Goal: Transaction & Acquisition: Purchase product/service

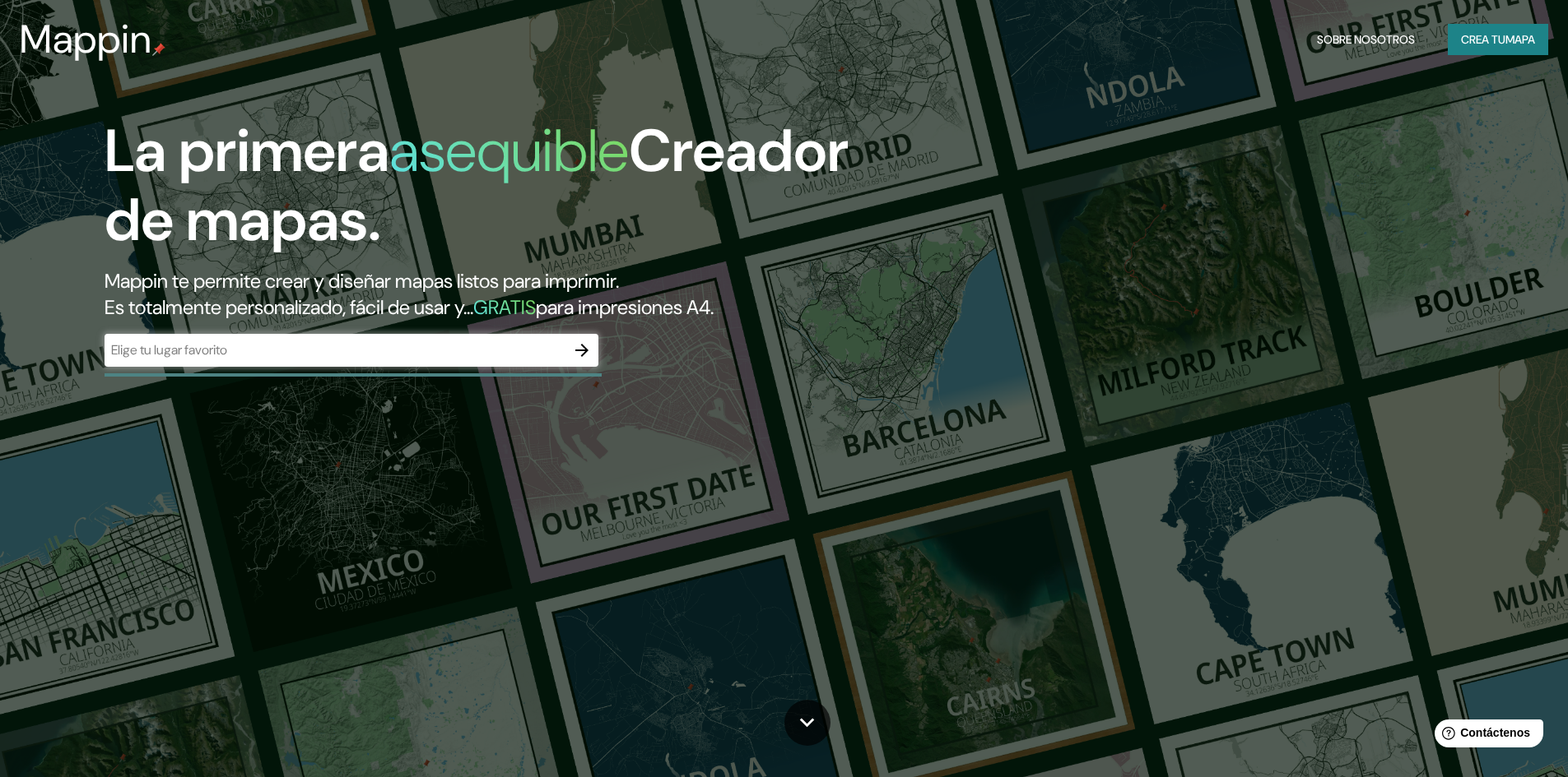
click at [1384, 130] on div "La primera asequible Creador de mapas. Mappin te permite crear y diseñar mapas …" at bounding box center [784, 388] width 1568 height 777
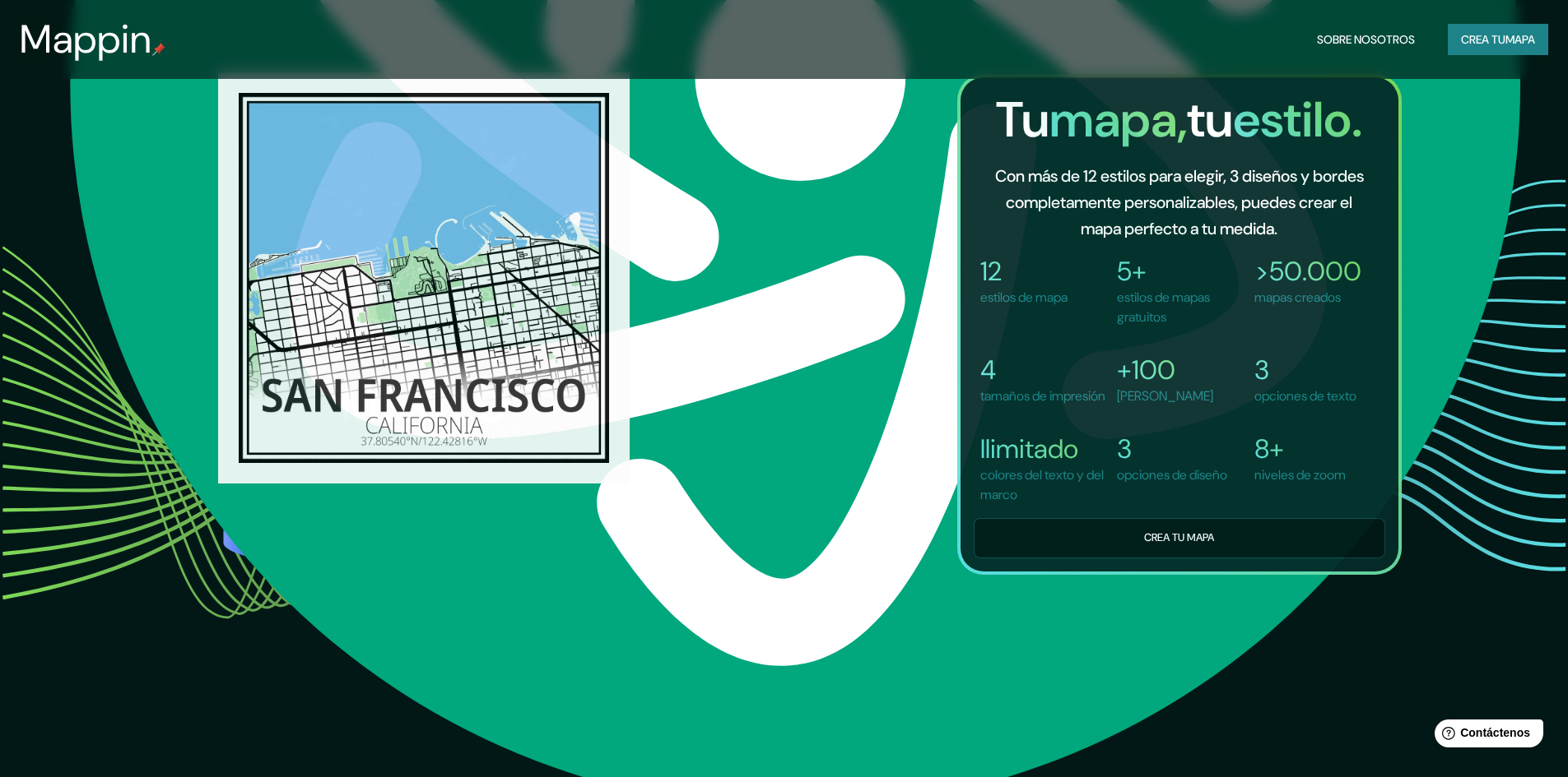
scroll to position [1321, 0]
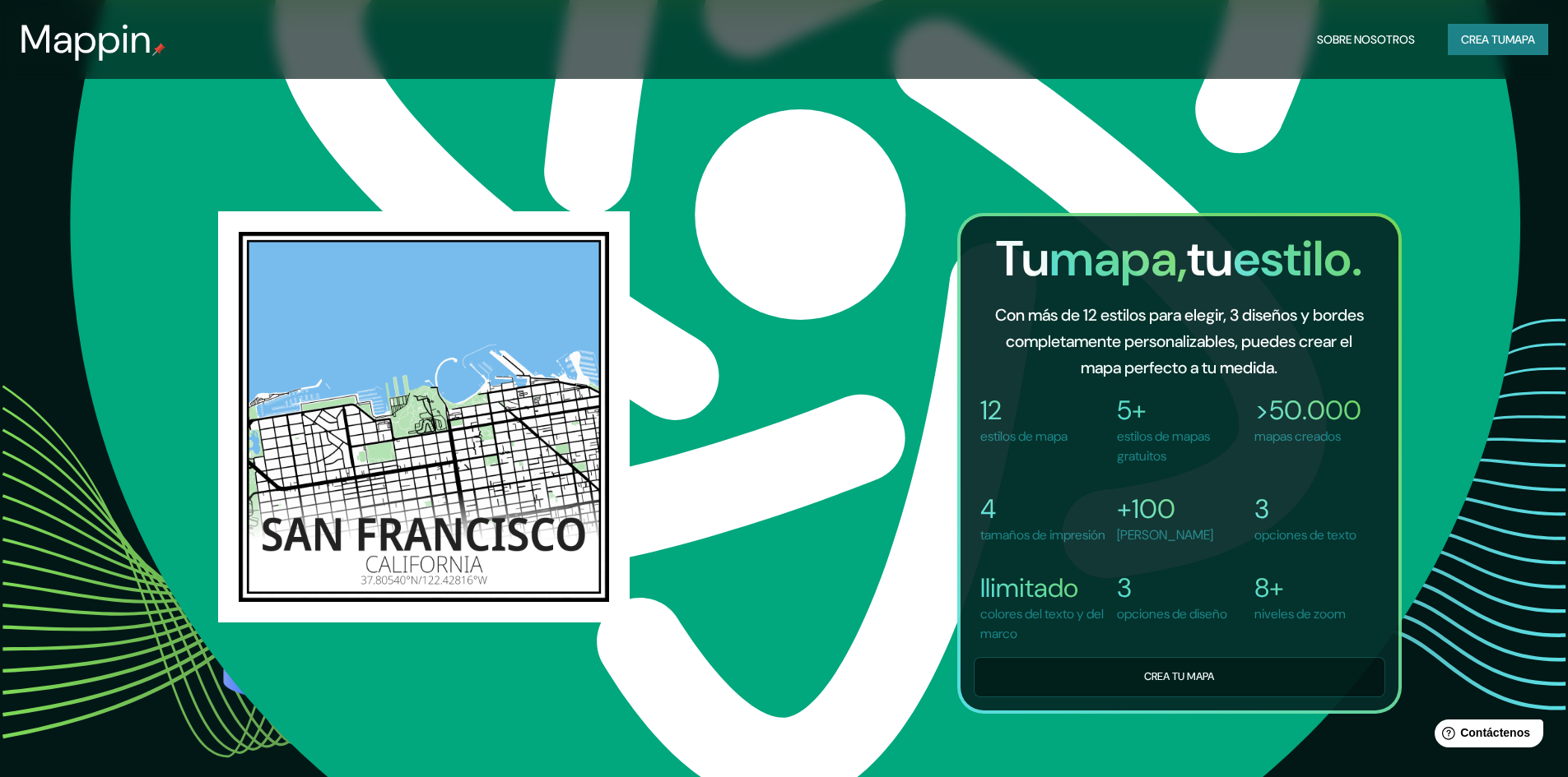
click at [1473, 41] on font "Crea tu" at bounding box center [1484, 40] width 45 height 15
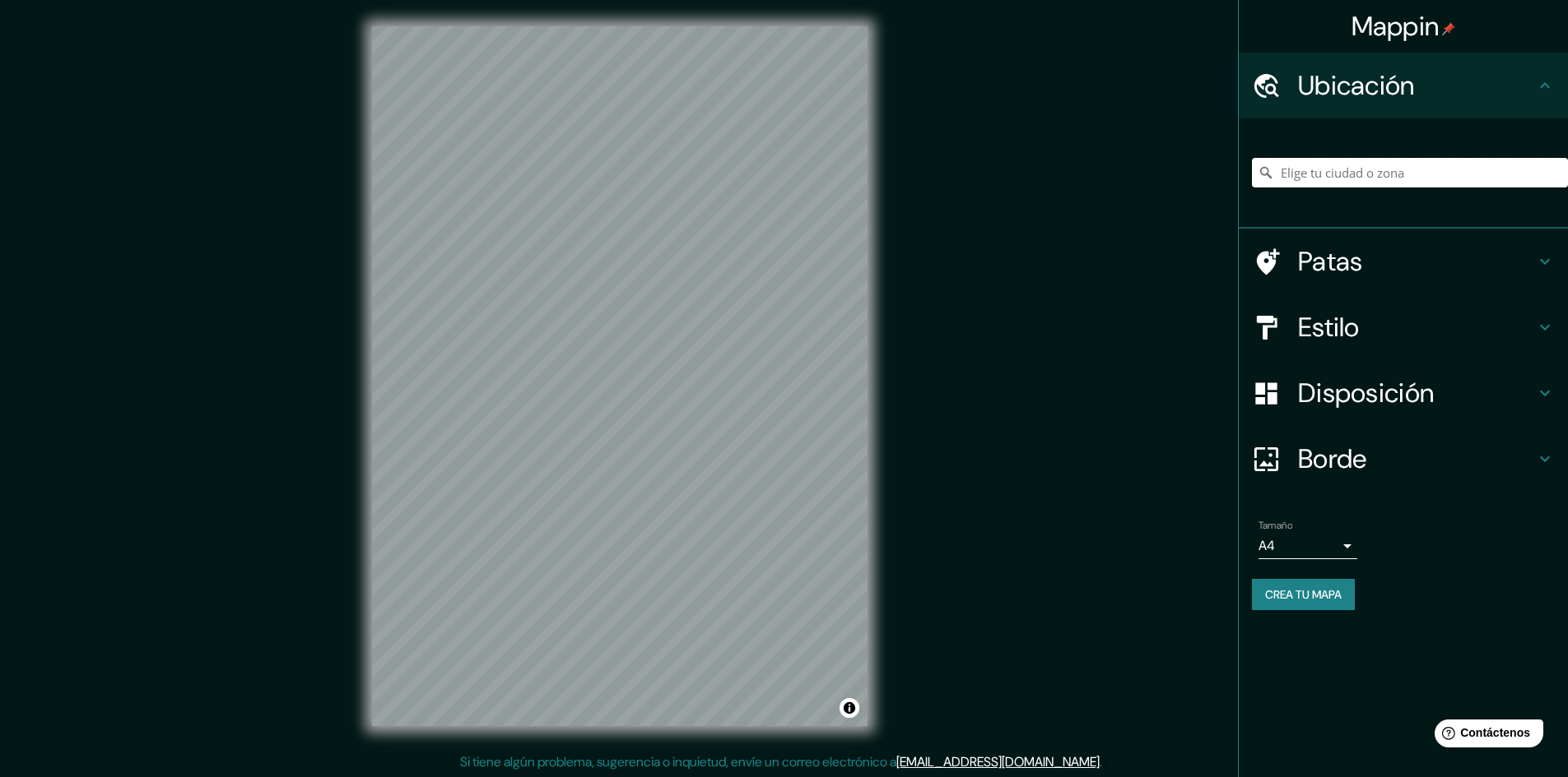
click at [1311, 180] on input "Elige tu ciudad o zona" at bounding box center [1410, 173] width 316 height 30
click at [1418, 271] on h4 "Patas" at bounding box center [1416, 262] width 237 height 33
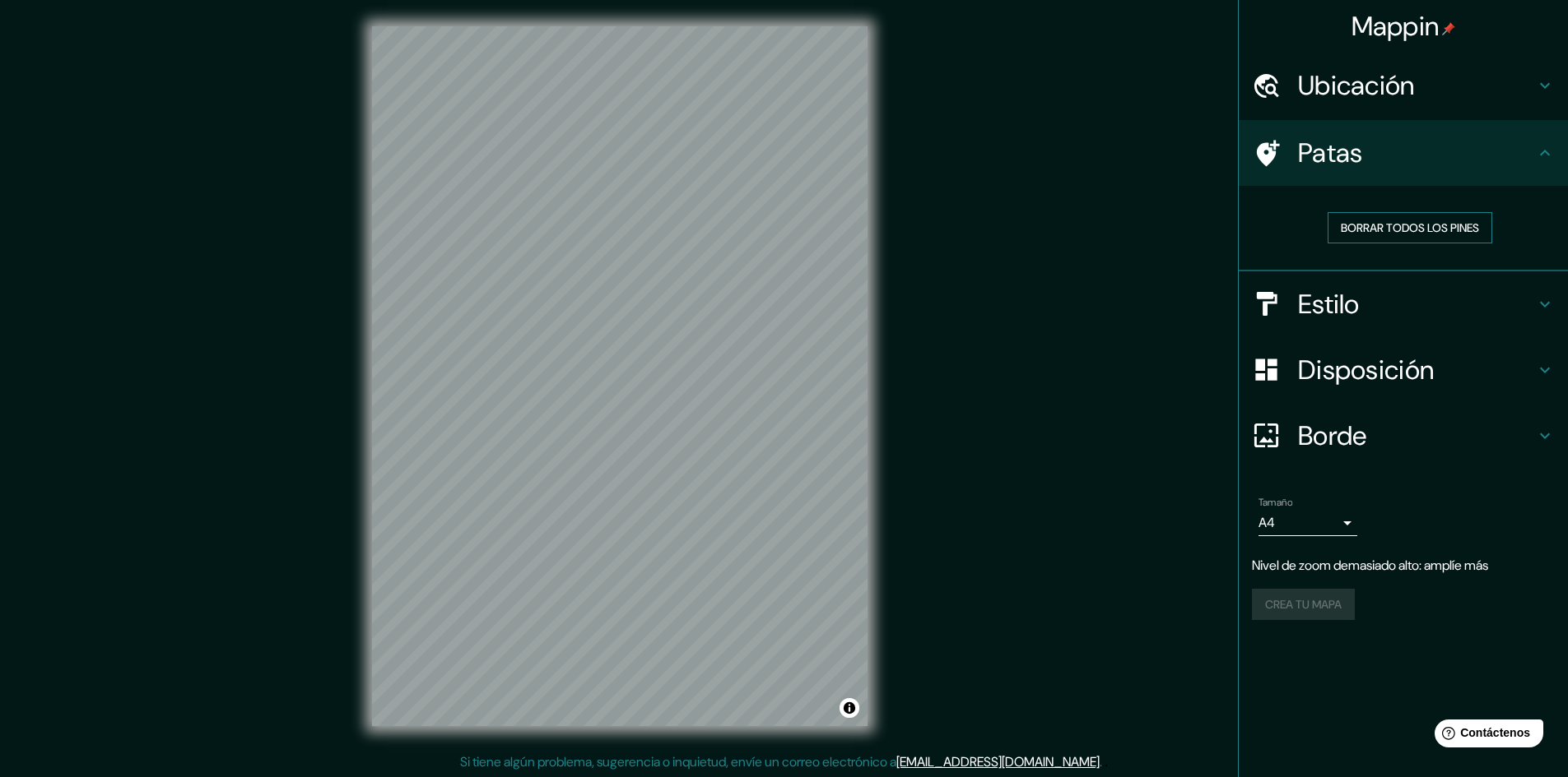
click at [1444, 236] on font "Borrar todos los pines" at bounding box center [1409, 228] width 138 height 15
click at [1437, 226] on font "Borrar todos los pines" at bounding box center [1409, 228] width 138 height 15
click at [1367, 147] on h4 "Patas" at bounding box center [1416, 153] width 237 height 33
click at [1394, 299] on h4 "Estilo" at bounding box center [1416, 304] width 237 height 33
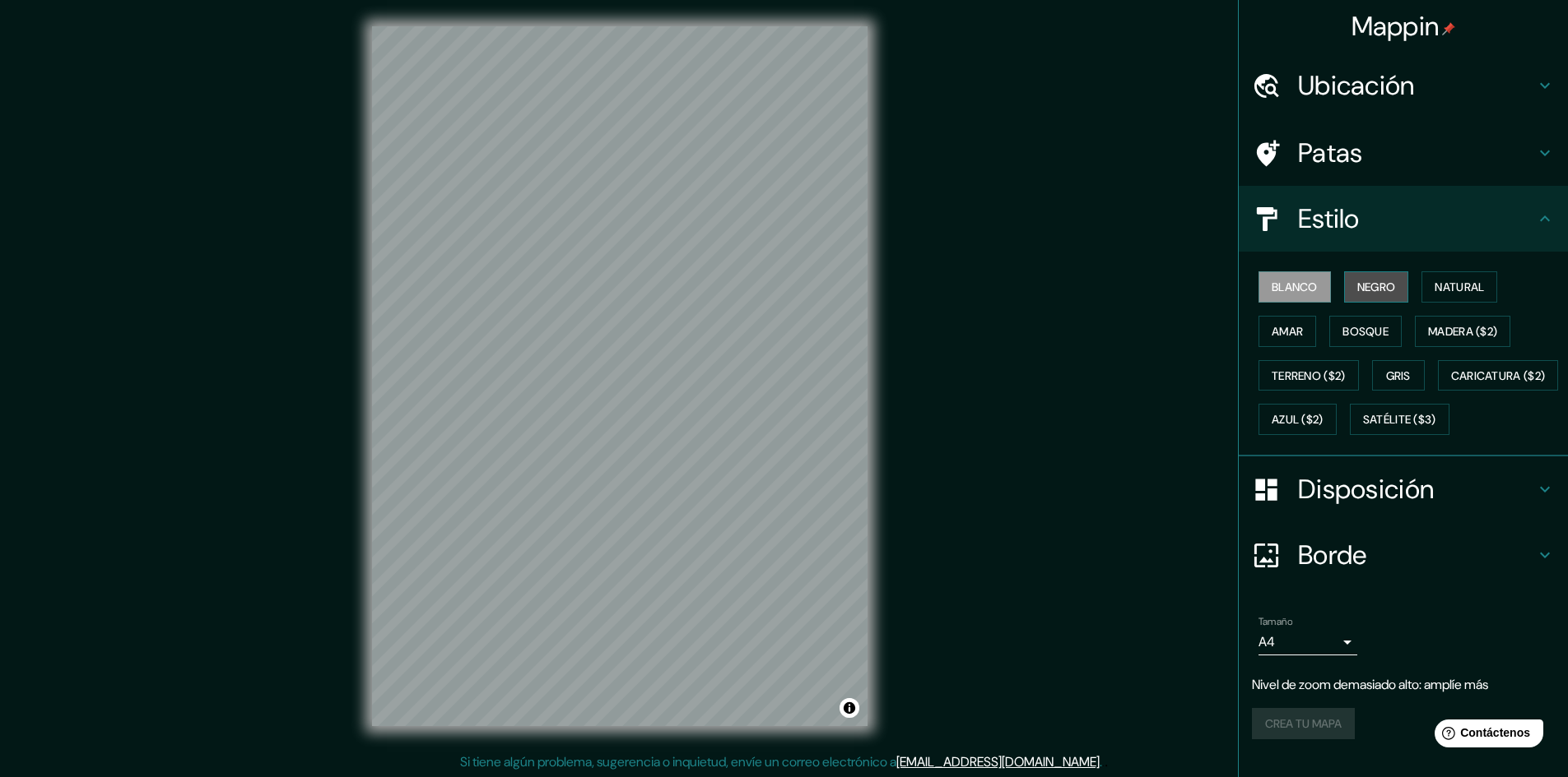
click at [1370, 288] on font "Negro" at bounding box center [1376, 287] width 39 height 15
click at [1439, 279] on font "Natural" at bounding box center [1460, 287] width 50 height 21
click at [1293, 332] on button "Amar" at bounding box center [1288, 331] width 58 height 31
click at [1346, 327] on font "Bosque" at bounding box center [1365, 331] width 46 height 15
click at [1314, 381] on font "Terreno ($2)" at bounding box center [1309, 376] width 74 height 15
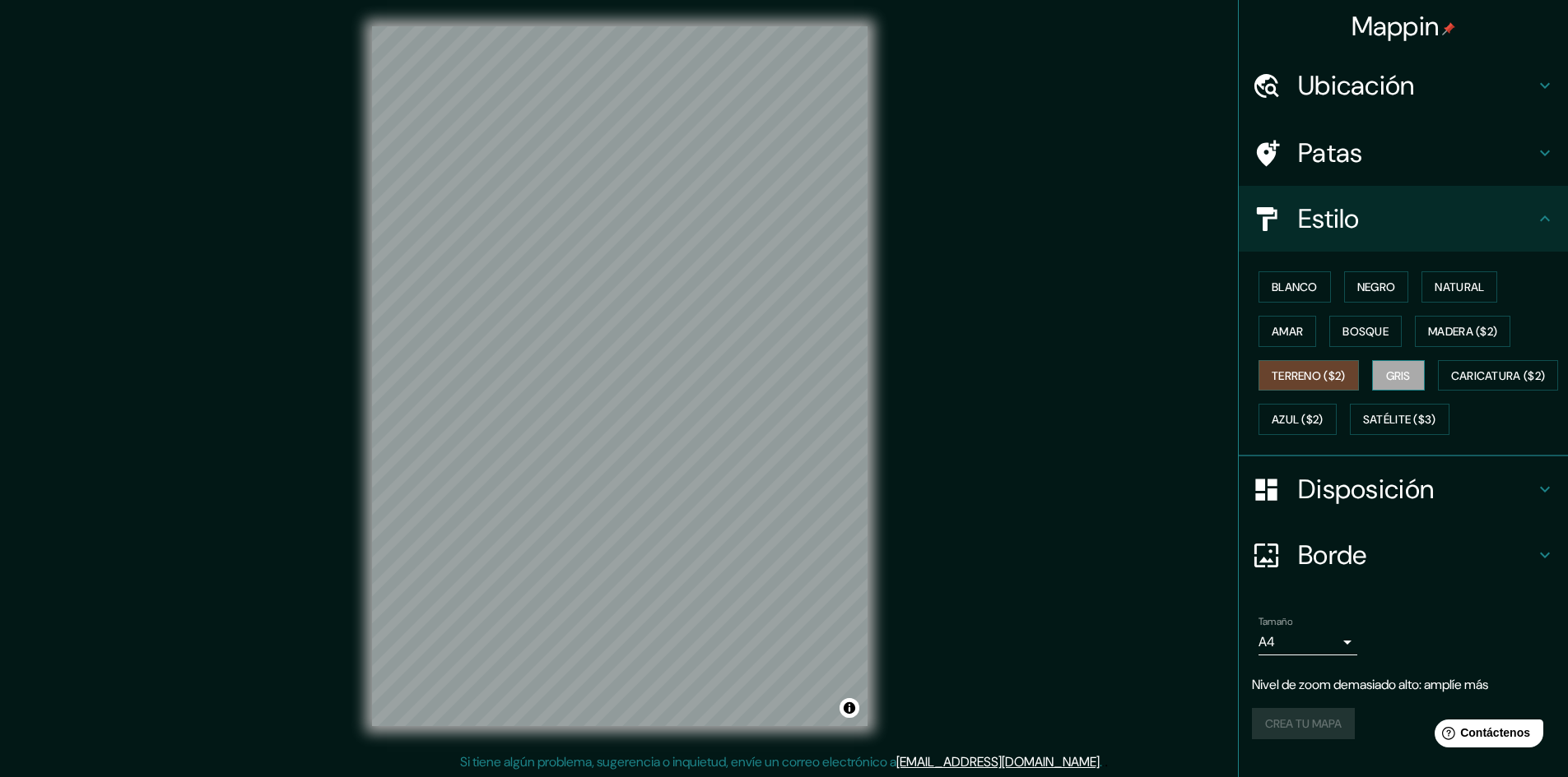
click at [1386, 381] on font "Gris" at bounding box center [1398, 376] width 25 height 15
click at [1397, 507] on font "Disposición" at bounding box center [1365, 489] width 136 height 35
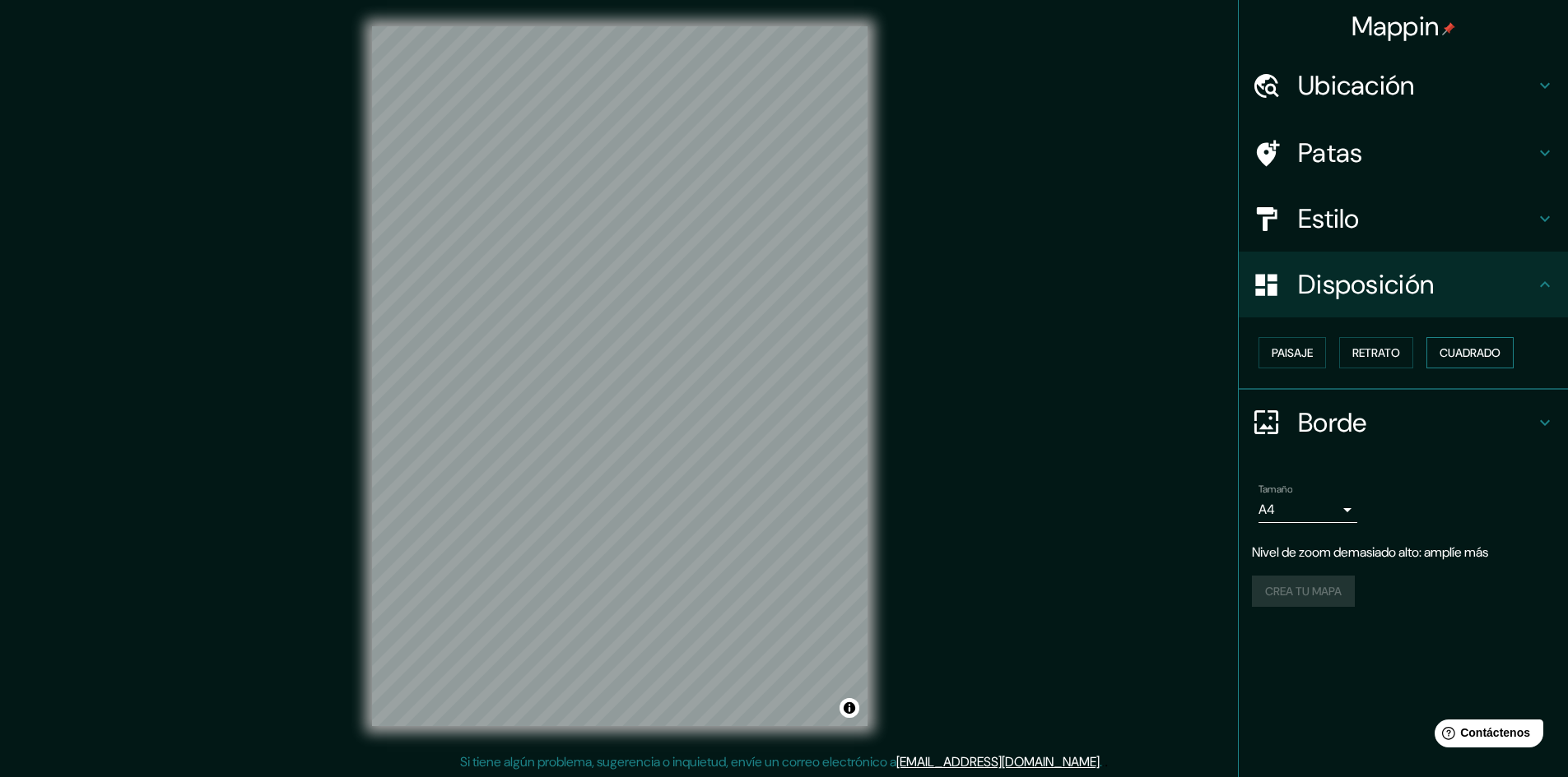
click at [1494, 347] on font "Cuadrado" at bounding box center [1470, 353] width 61 height 15
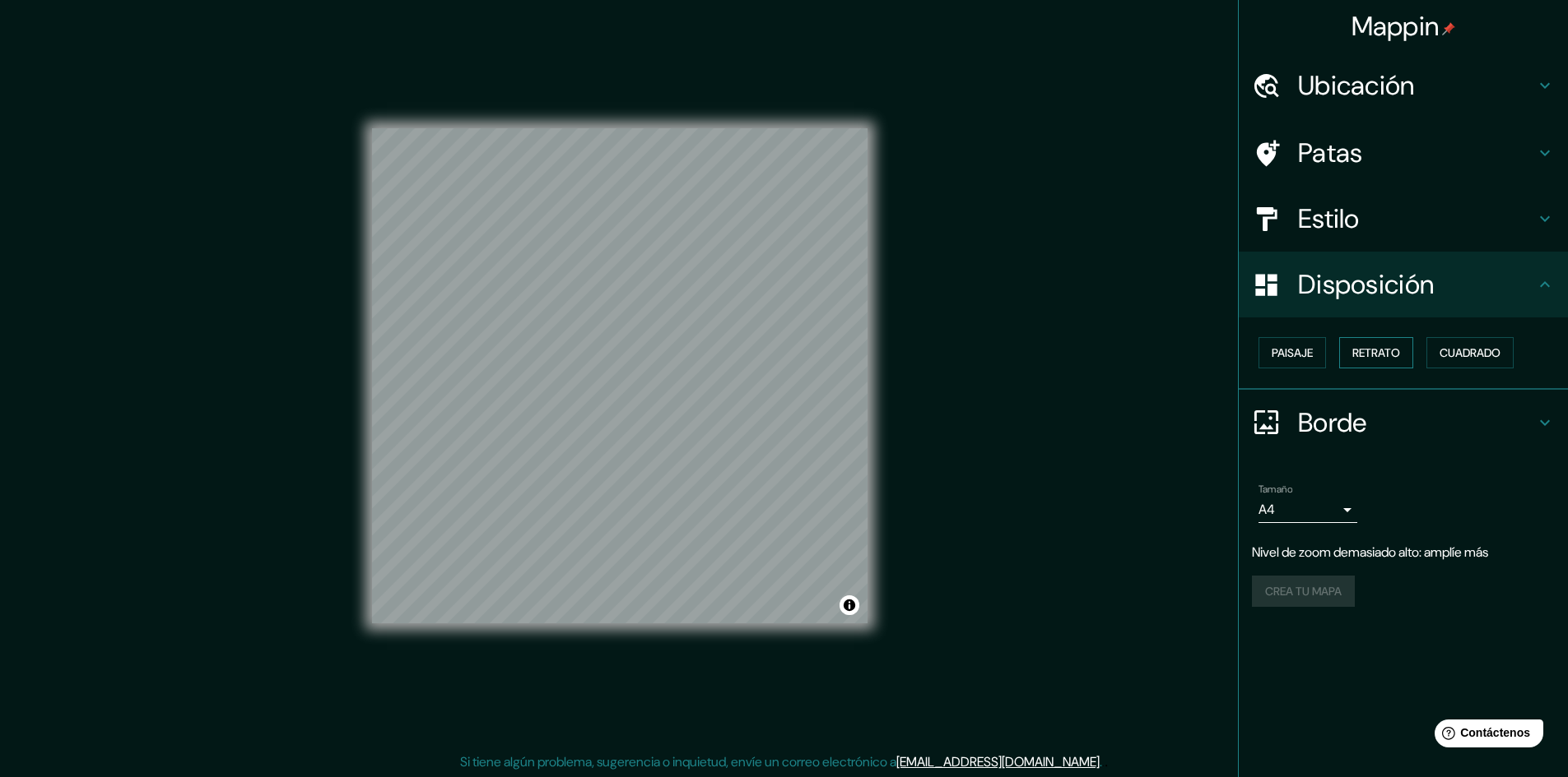
click at [1396, 348] on font "Retrato" at bounding box center [1376, 353] width 48 height 15
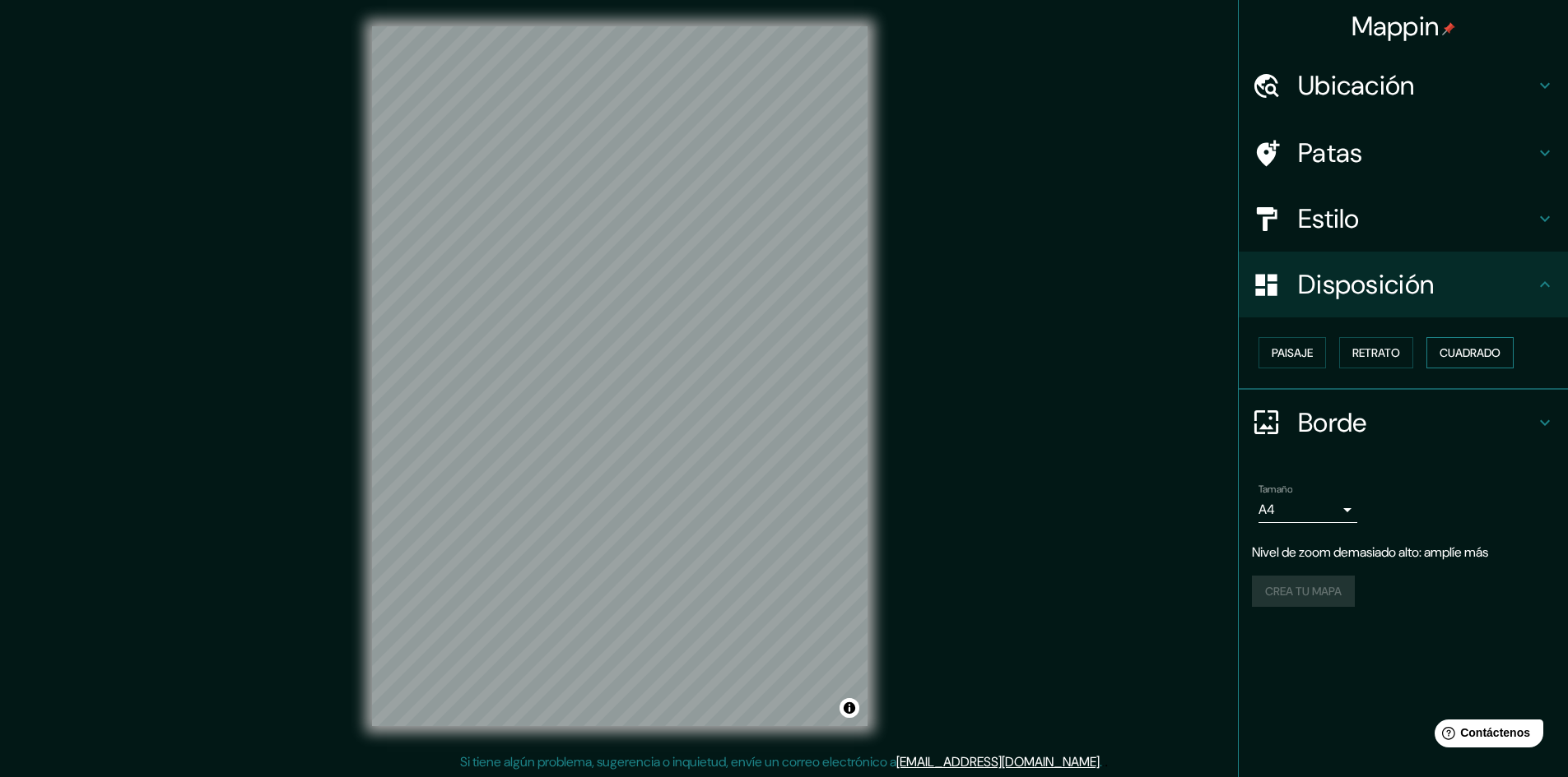
click at [1512, 353] on button "Cuadrado" at bounding box center [1470, 353] width 87 height 31
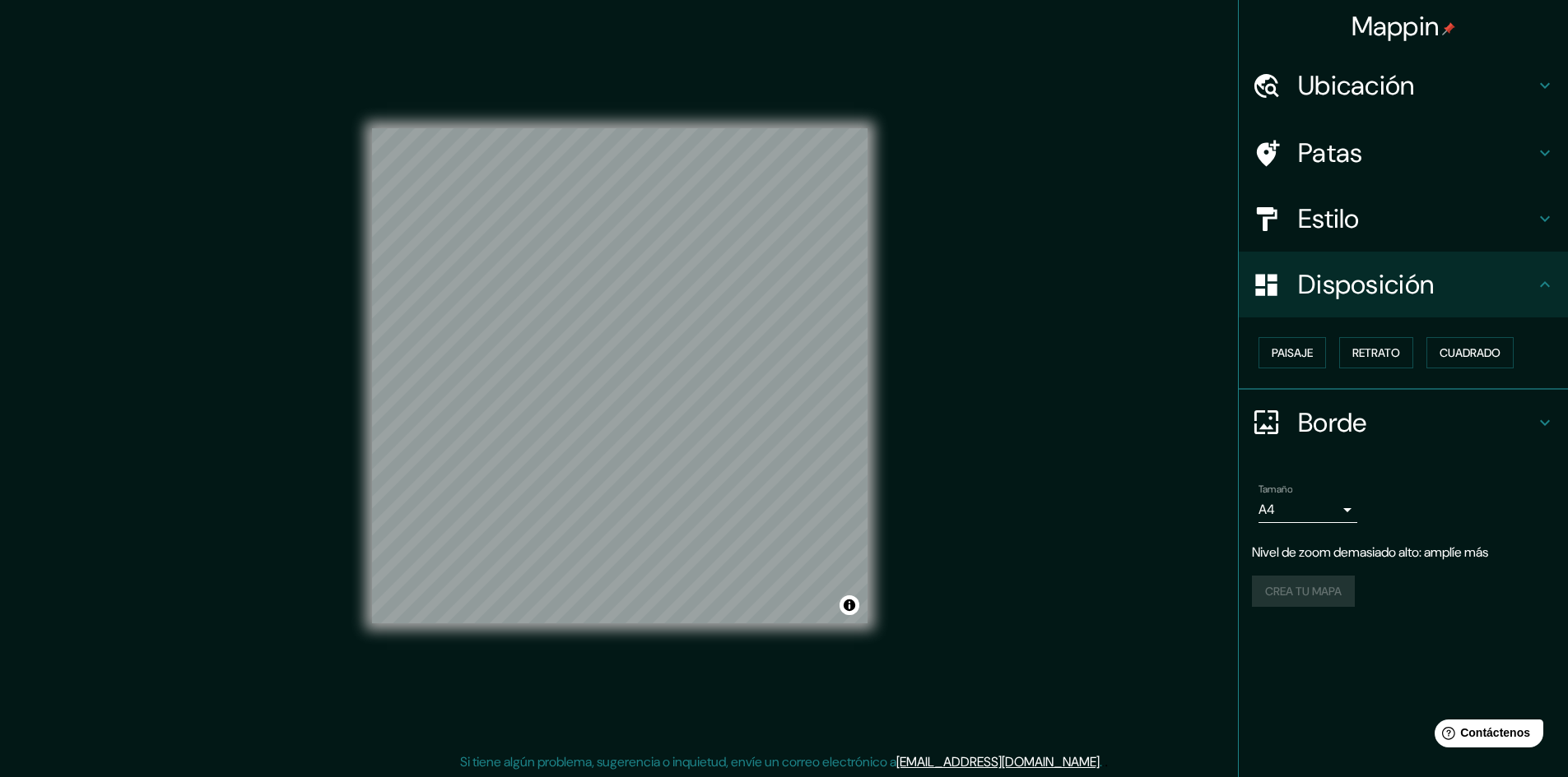
click at [1367, 428] on font "Borde" at bounding box center [1332, 423] width 69 height 35
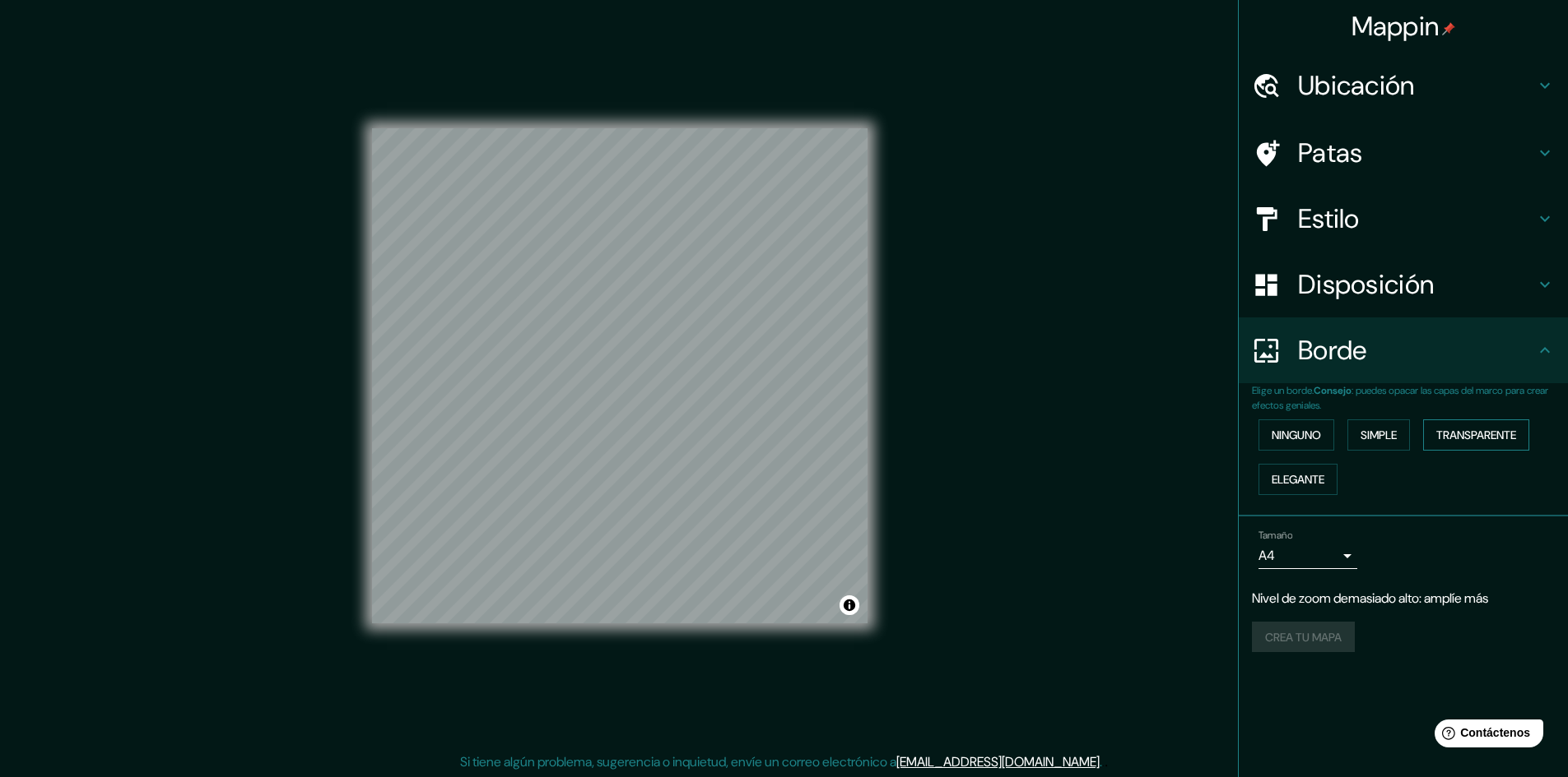
click at [1448, 436] on font "Transparente" at bounding box center [1476, 436] width 80 height 15
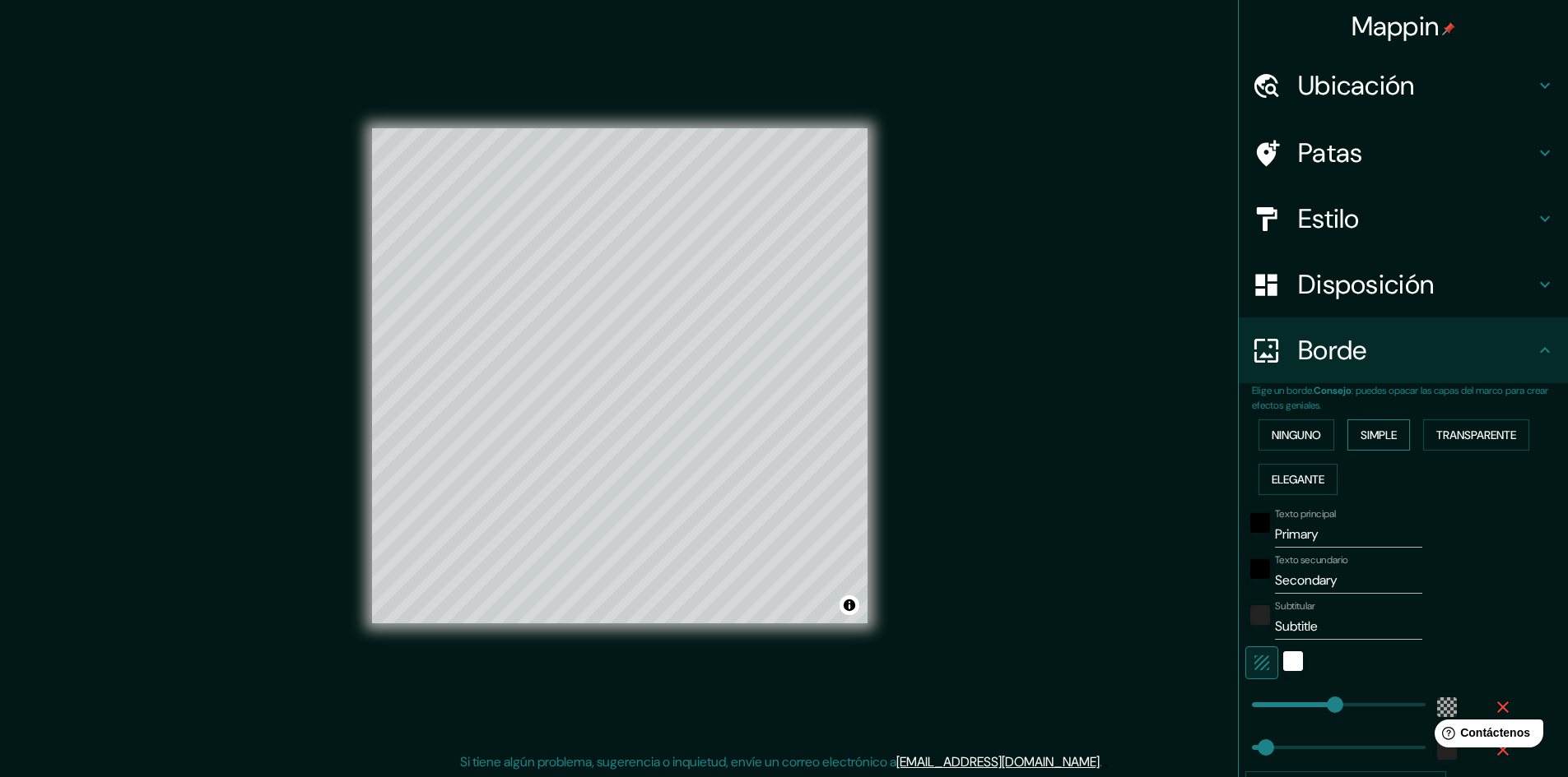
click at [1387, 436] on font "Simple" at bounding box center [1379, 436] width 36 height 15
click at [1323, 431] on button "Ninguno" at bounding box center [1297, 436] width 76 height 31
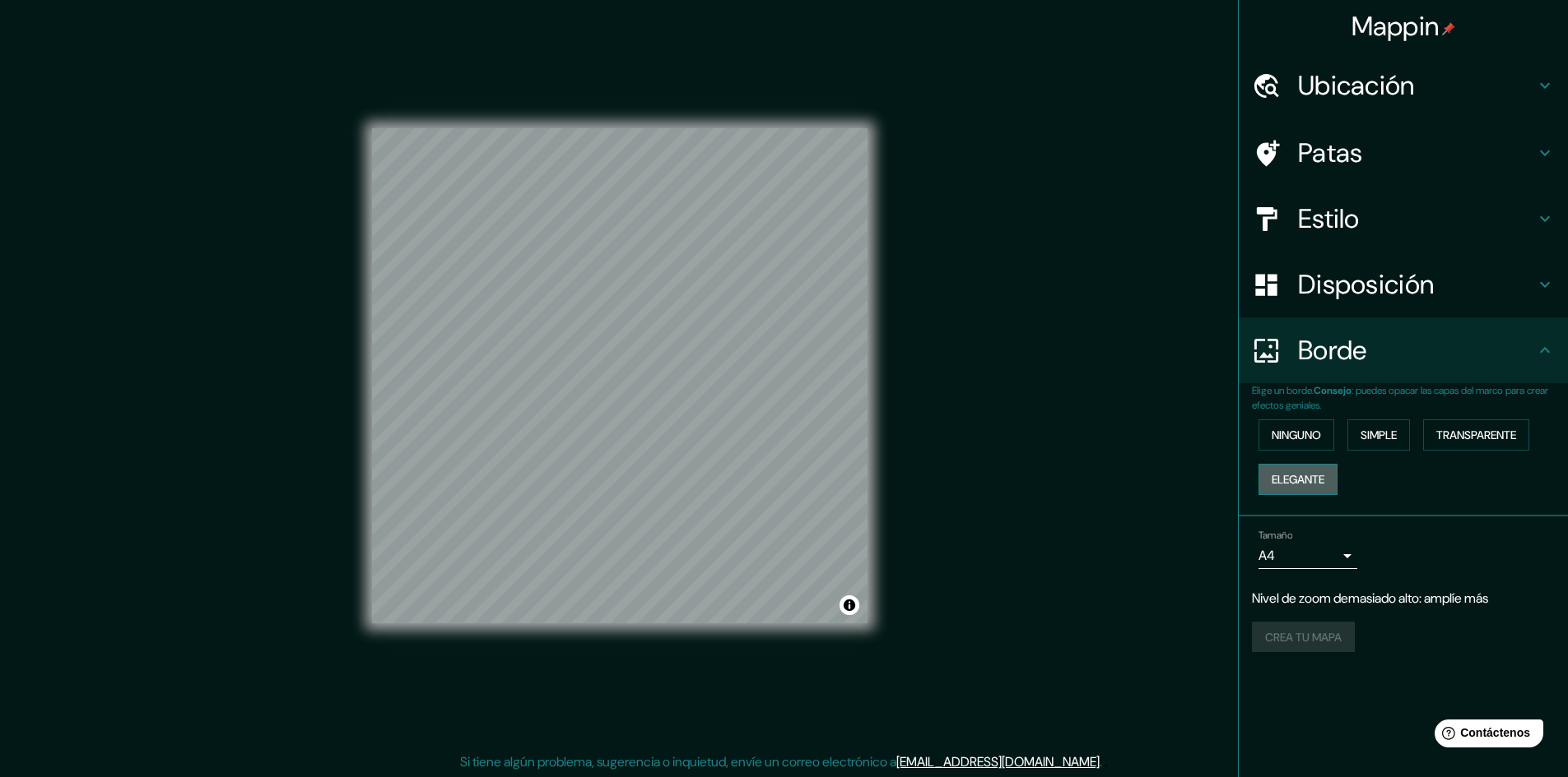
click at [1336, 470] on button "Elegante" at bounding box center [1298, 479] width 79 height 31
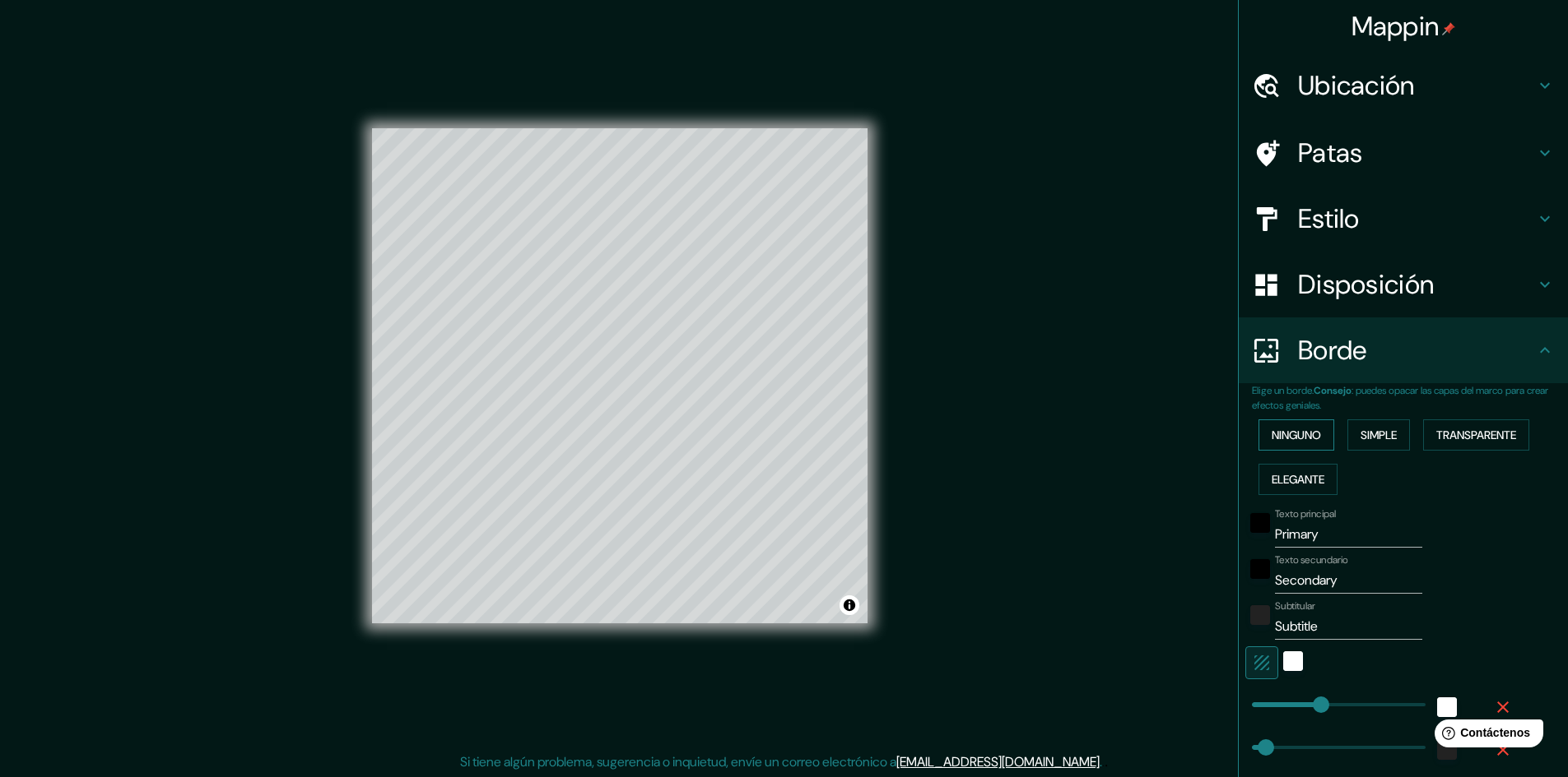
click at [1307, 437] on font "Ninguno" at bounding box center [1297, 436] width 50 height 15
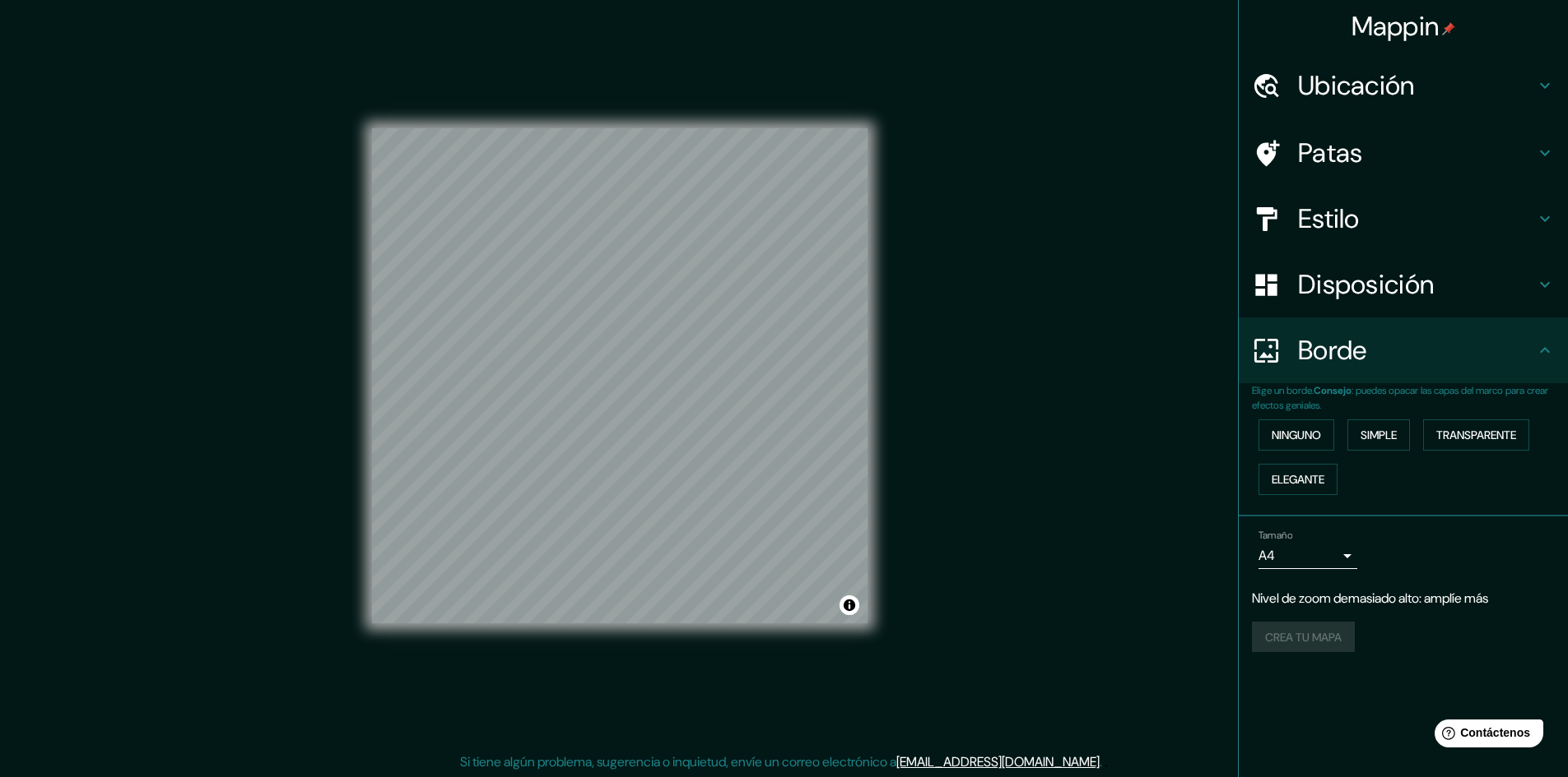
click at [1378, 98] on font "Ubicación" at bounding box center [1355, 86] width 117 height 35
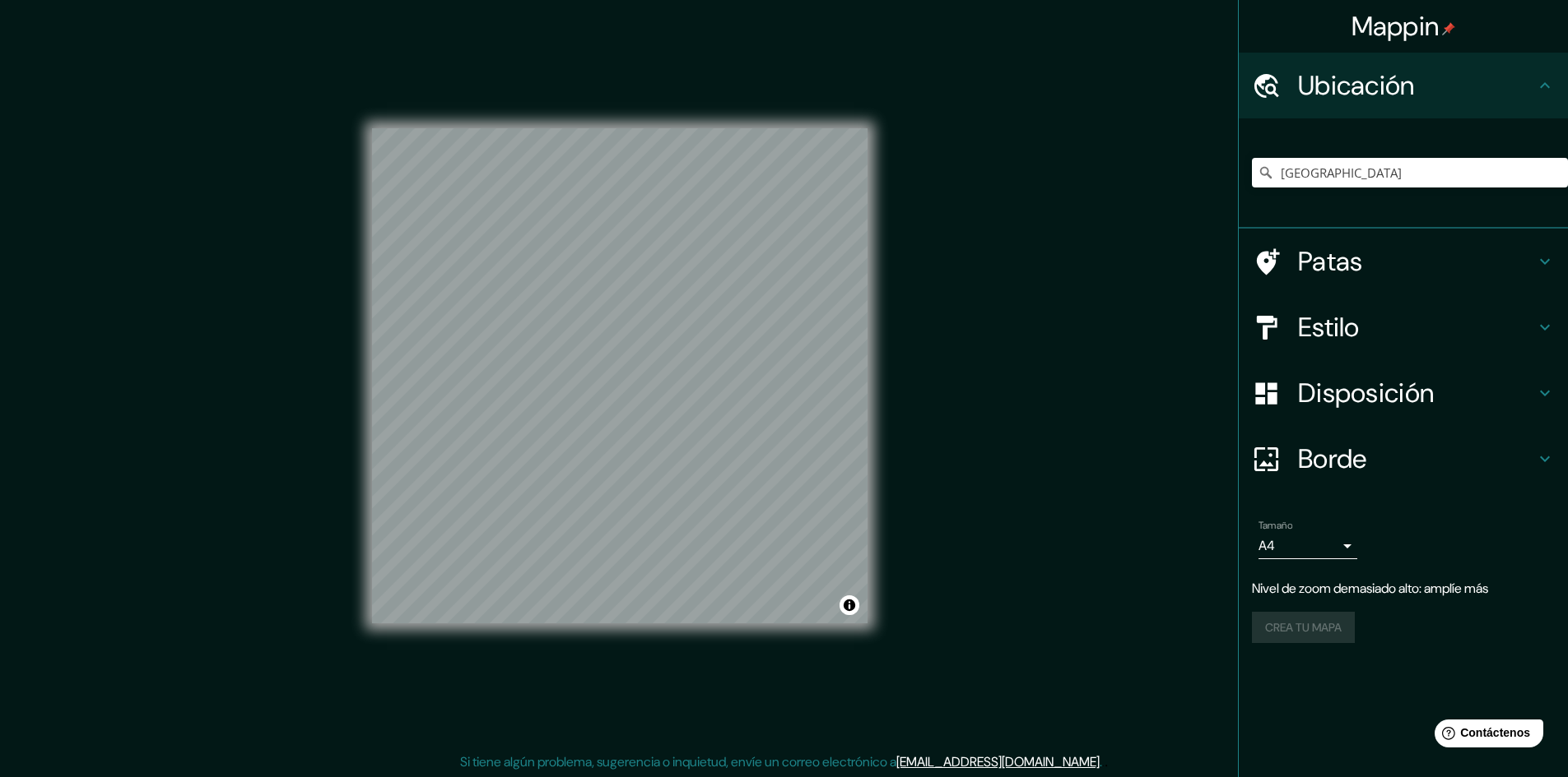
click at [1378, 98] on font "Ubicación" at bounding box center [1355, 86] width 117 height 35
click at [849, 598] on button "Activar o desactivar atribución" at bounding box center [849, 606] width 20 height 20
click at [1449, 259] on h4 "Patas" at bounding box center [1416, 262] width 237 height 33
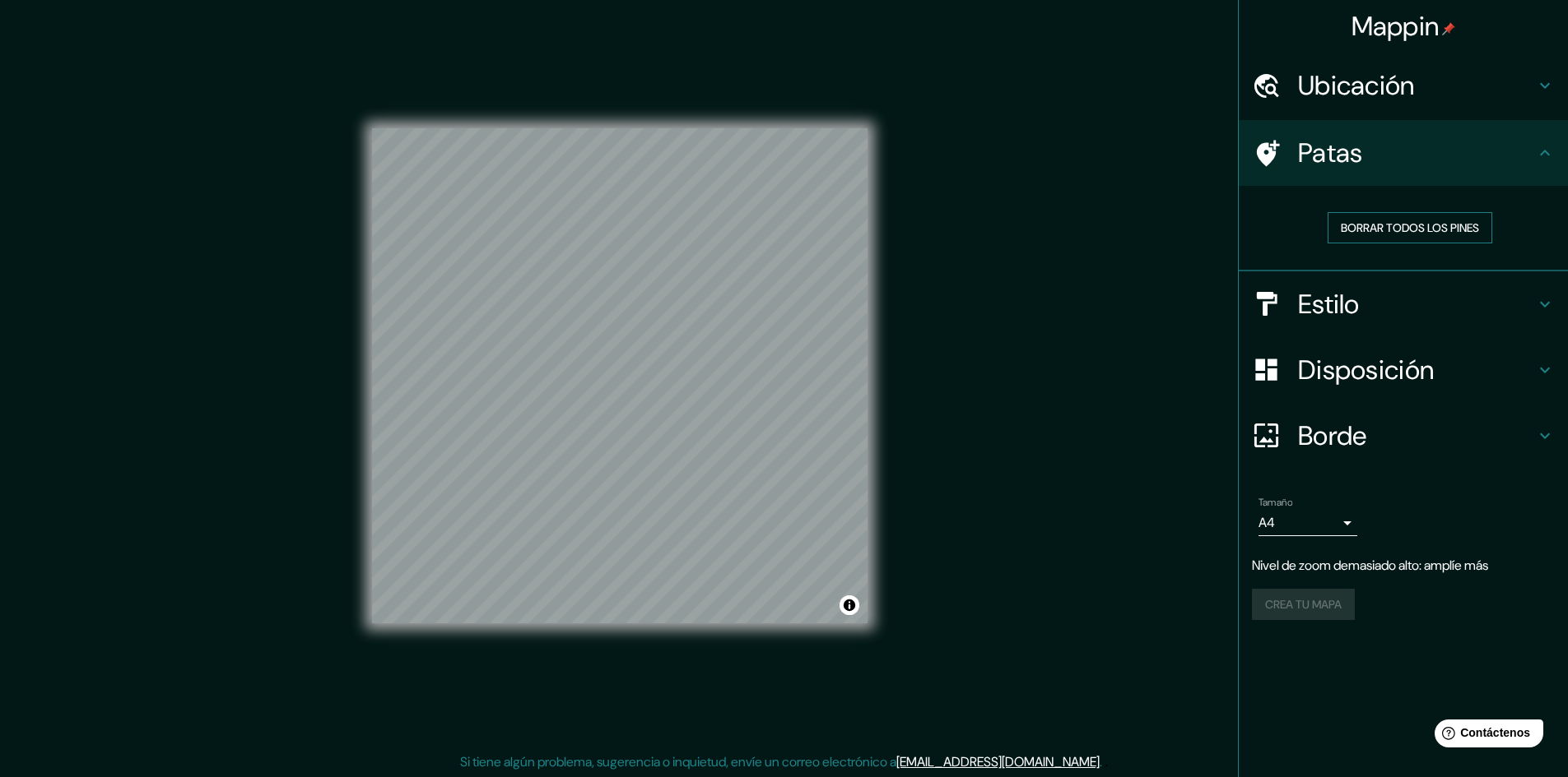
click at [1393, 222] on font "Borrar todos los pines" at bounding box center [1409, 228] width 138 height 15
click at [1393, 223] on font "Borrar todos los pines" at bounding box center [1409, 228] width 138 height 15
click at [1331, 528] on body "Mappin Ubicación [GEOGRAPHIC_DATA] Patas Borrar todos los pines Estilo Disposic…" at bounding box center [784, 388] width 1568 height 777
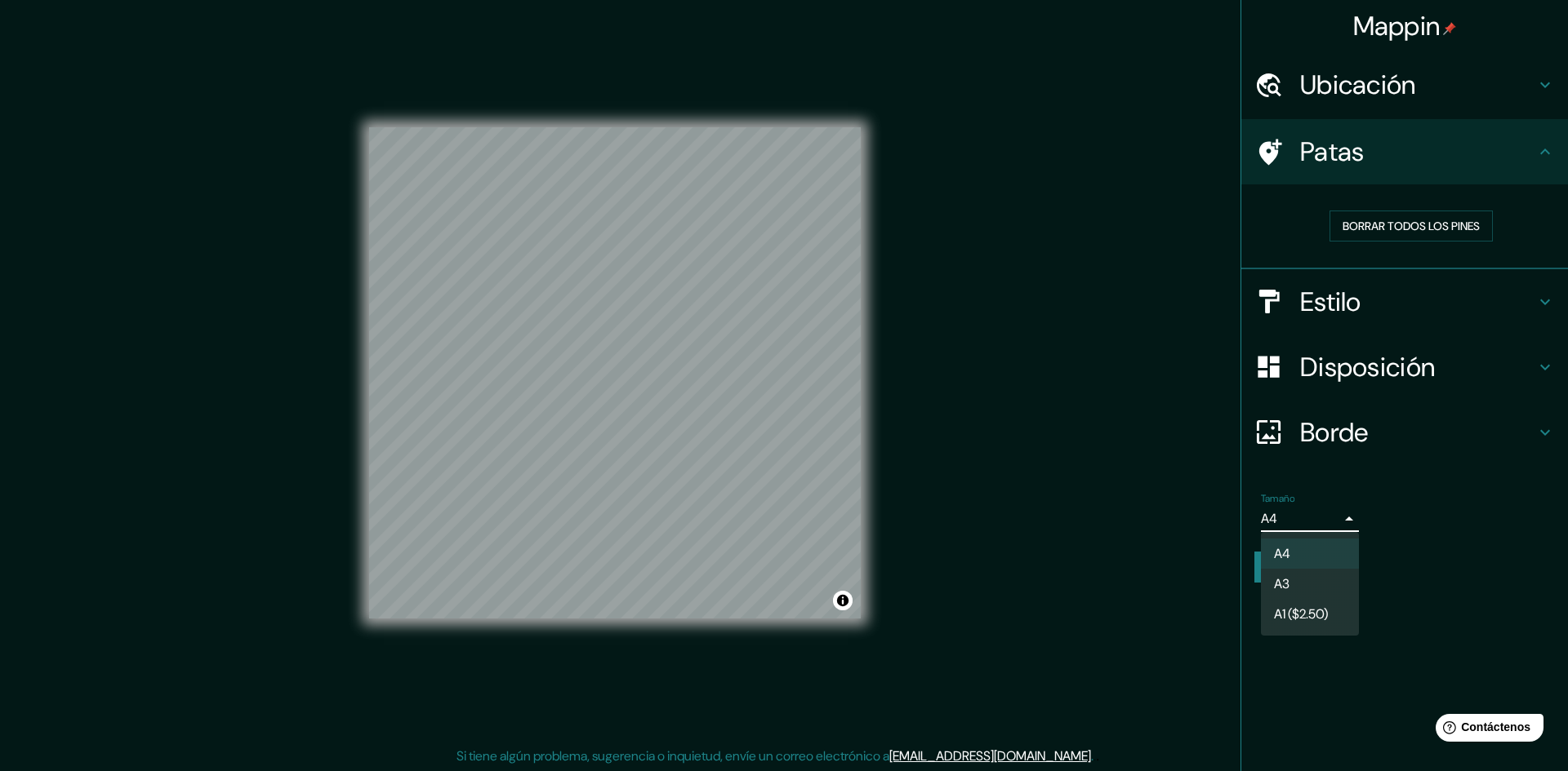
click at [1425, 518] on div at bounding box center [784, 386] width 1568 height 771
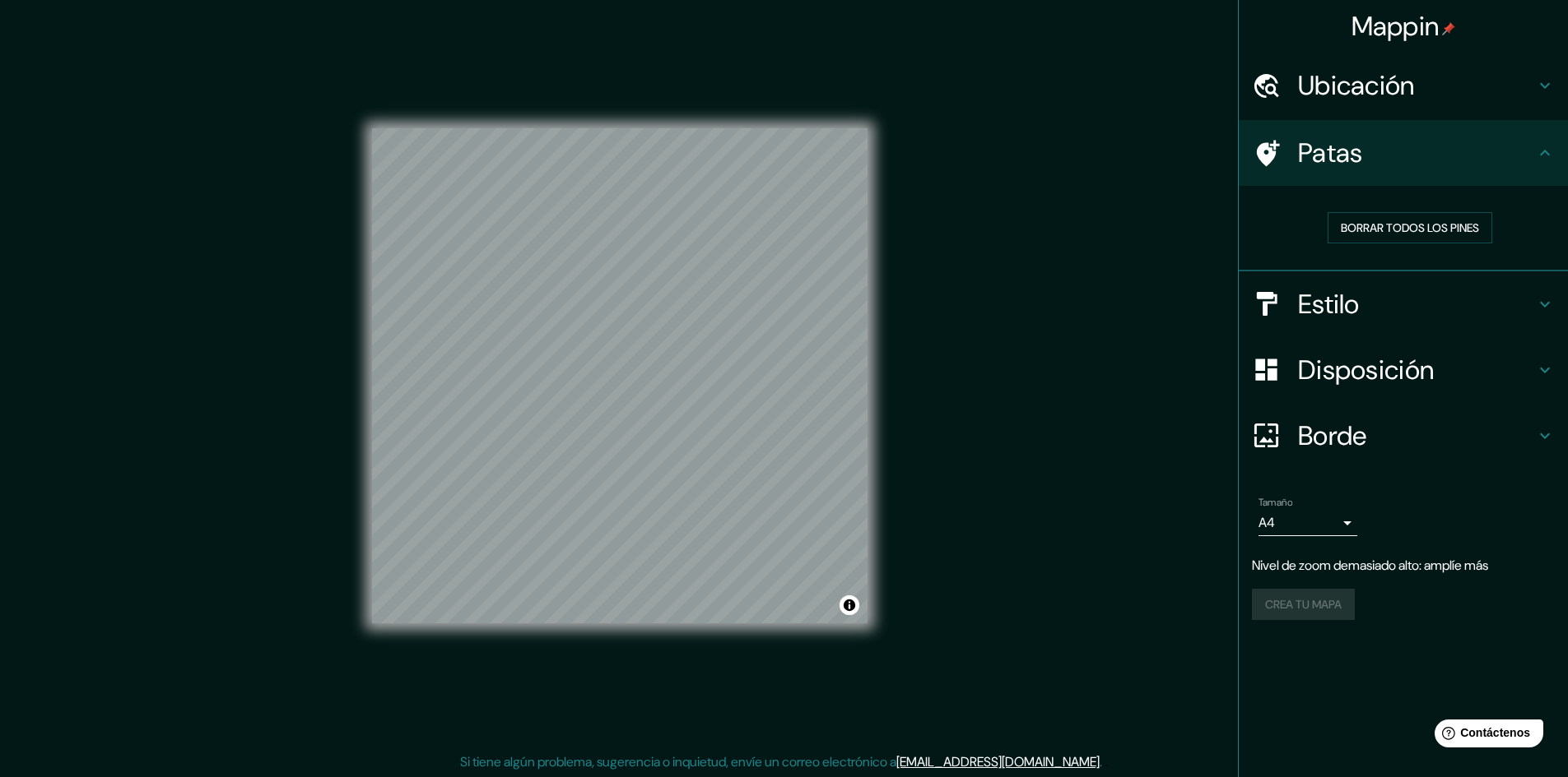
click at [1413, 75] on font "Ubicación" at bounding box center [1355, 86] width 117 height 35
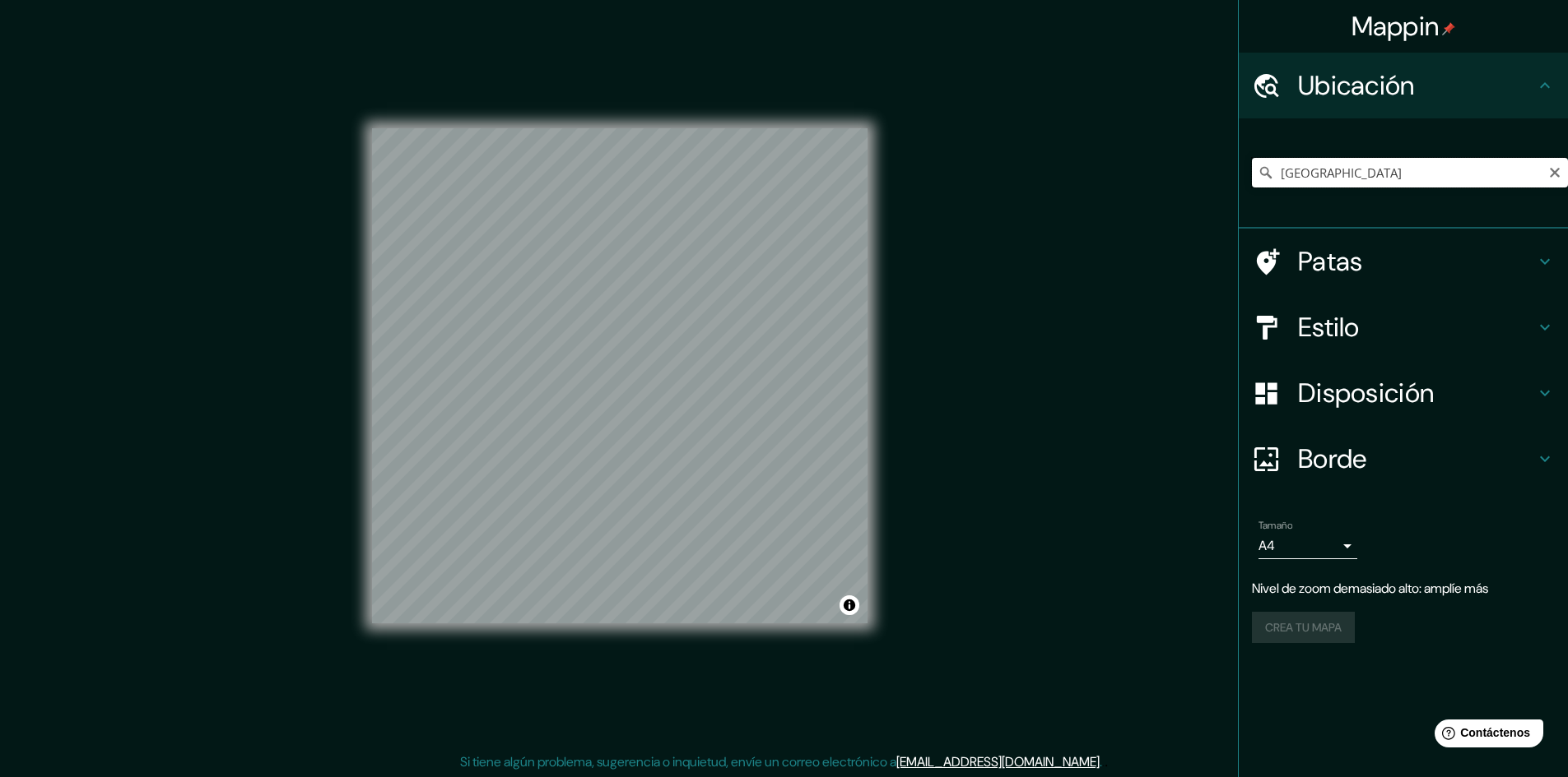
click at [1356, 169] on input "[GEOGRAPHIC_DATA]" at bounding box center [1410, 173] width 316 height 30
type input "E"
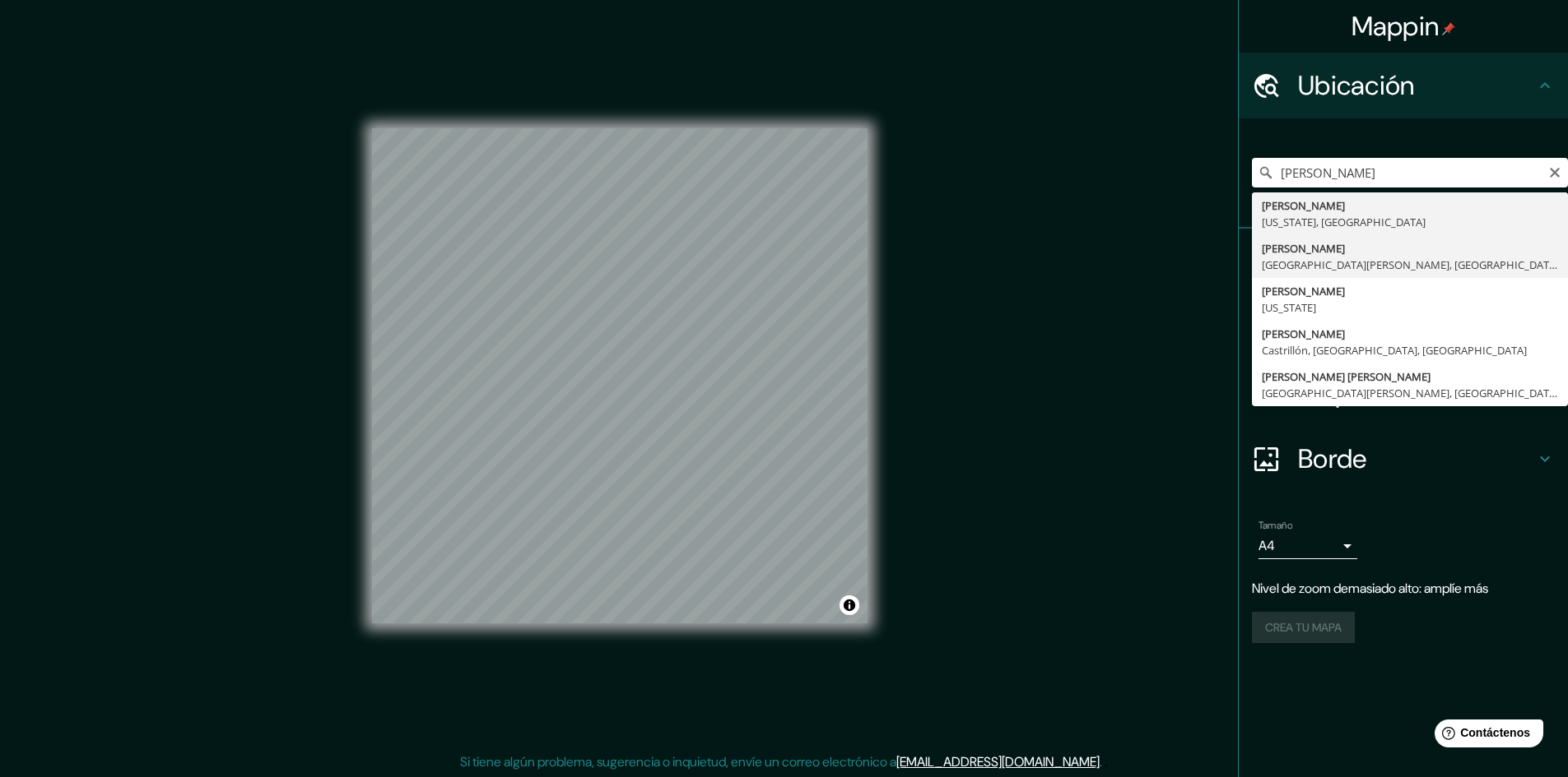
type input "[GEOGRAPHIC_DATA], [GEOGRAPHIC_DATA][PERSON_NAME], [GEOGRAPHIC_DATA]"
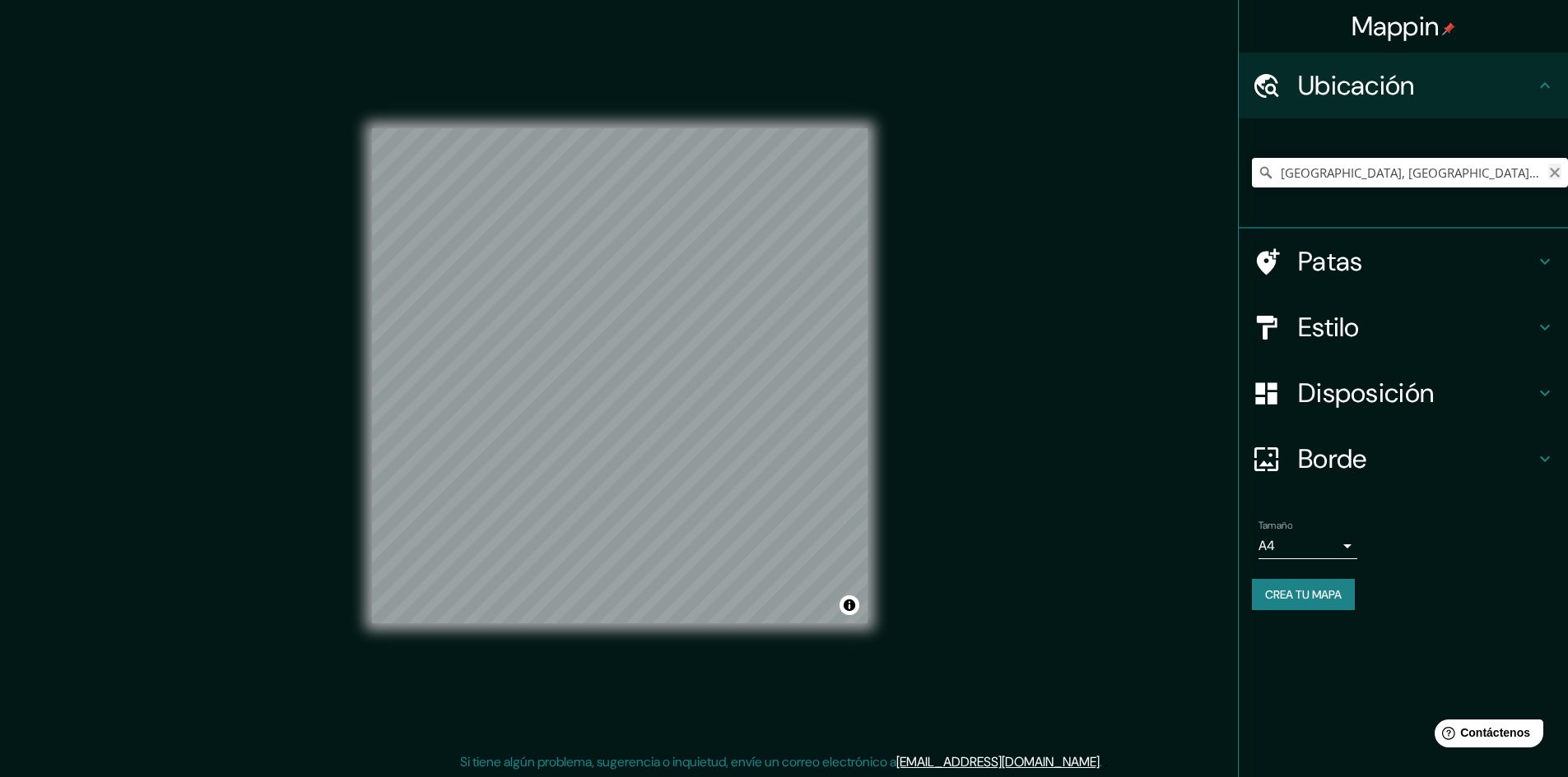
click at [1551, 179] on icon "Claro" at bounding box center [1555, 173] width 13 height 13
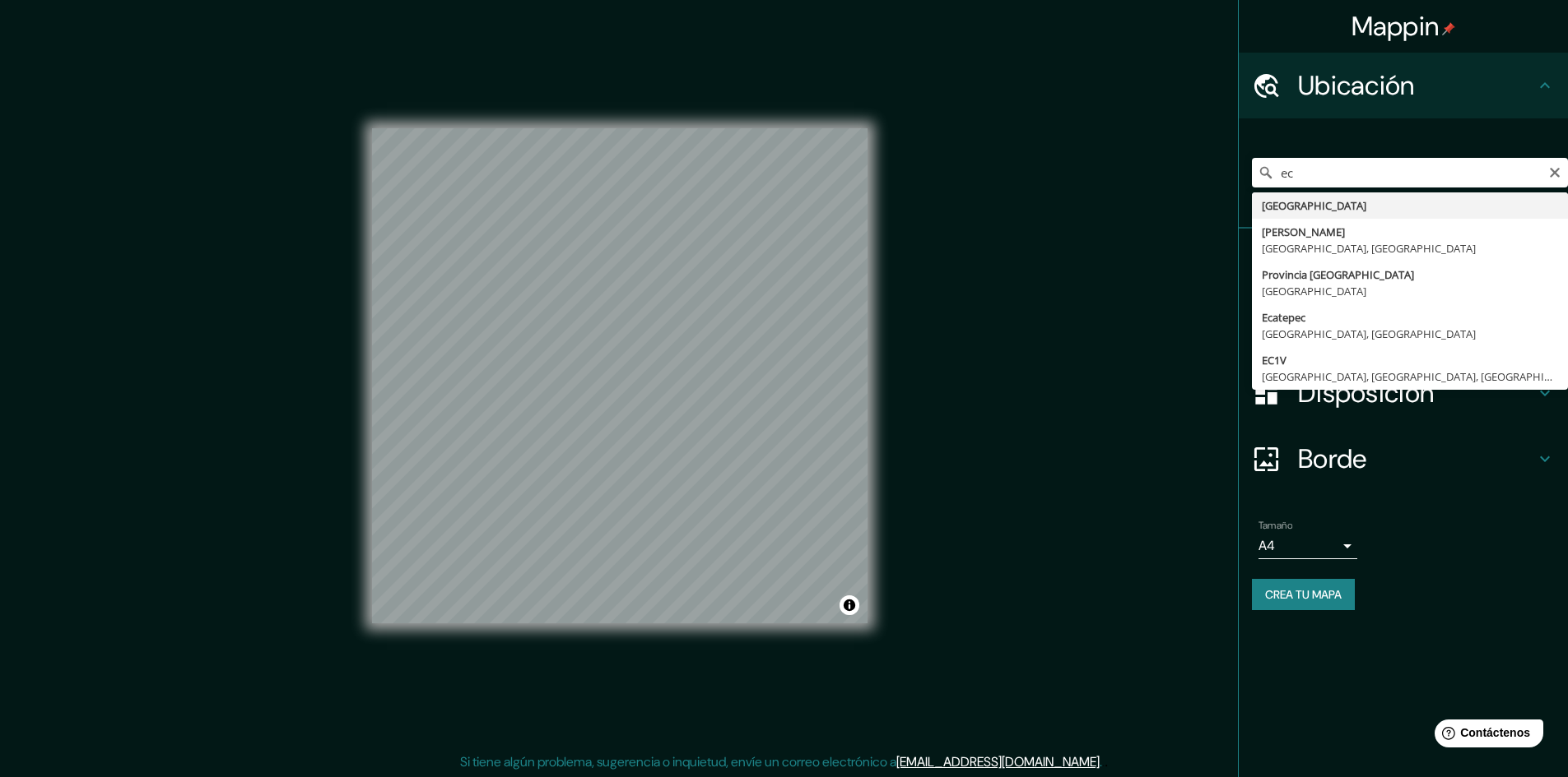
type input "[GEOGRAPHIC_DATA]"
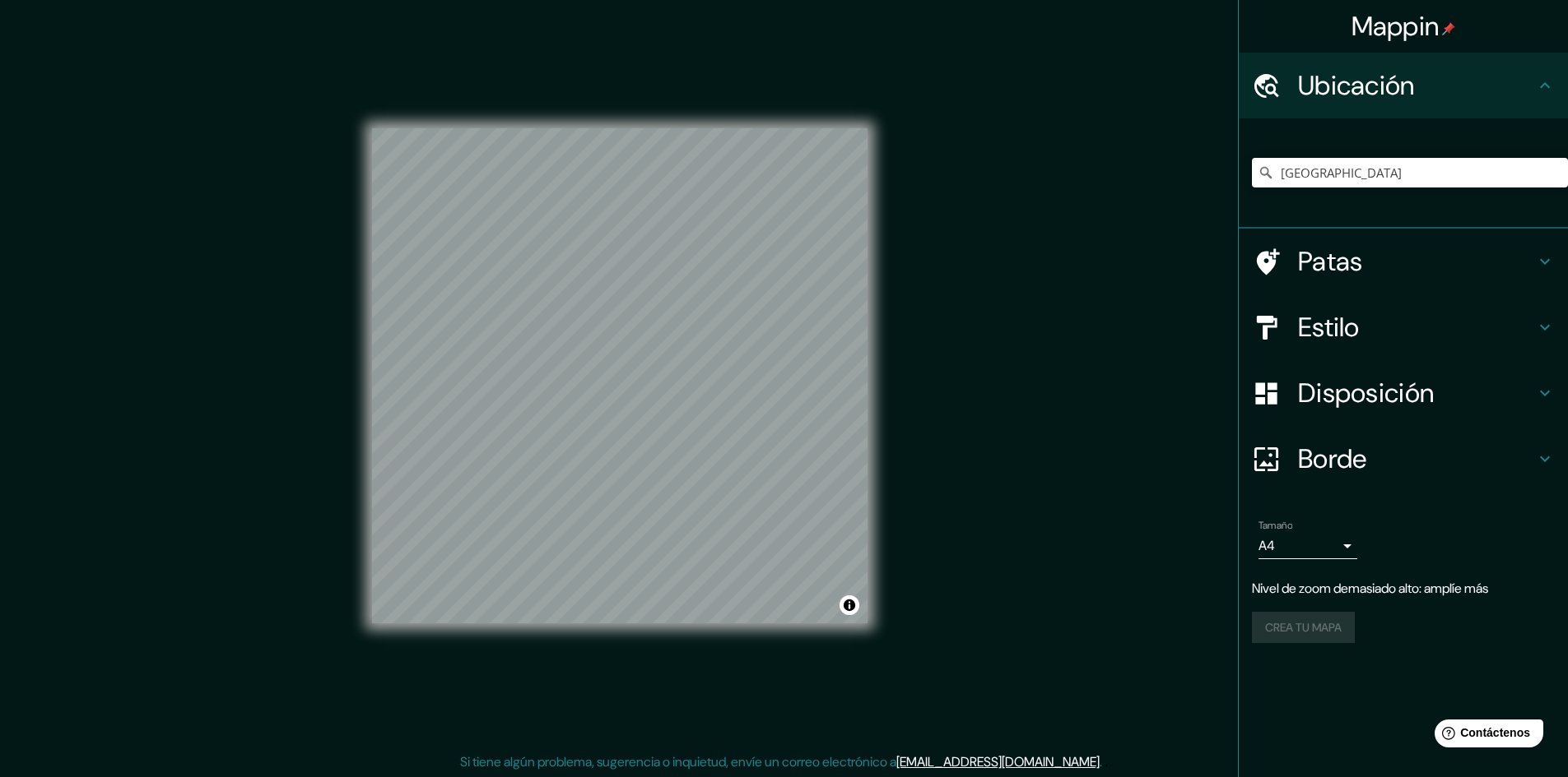
click at [1417, 462] on h4 "Borde" at bounding box center [1416, 459] width 237 height 33
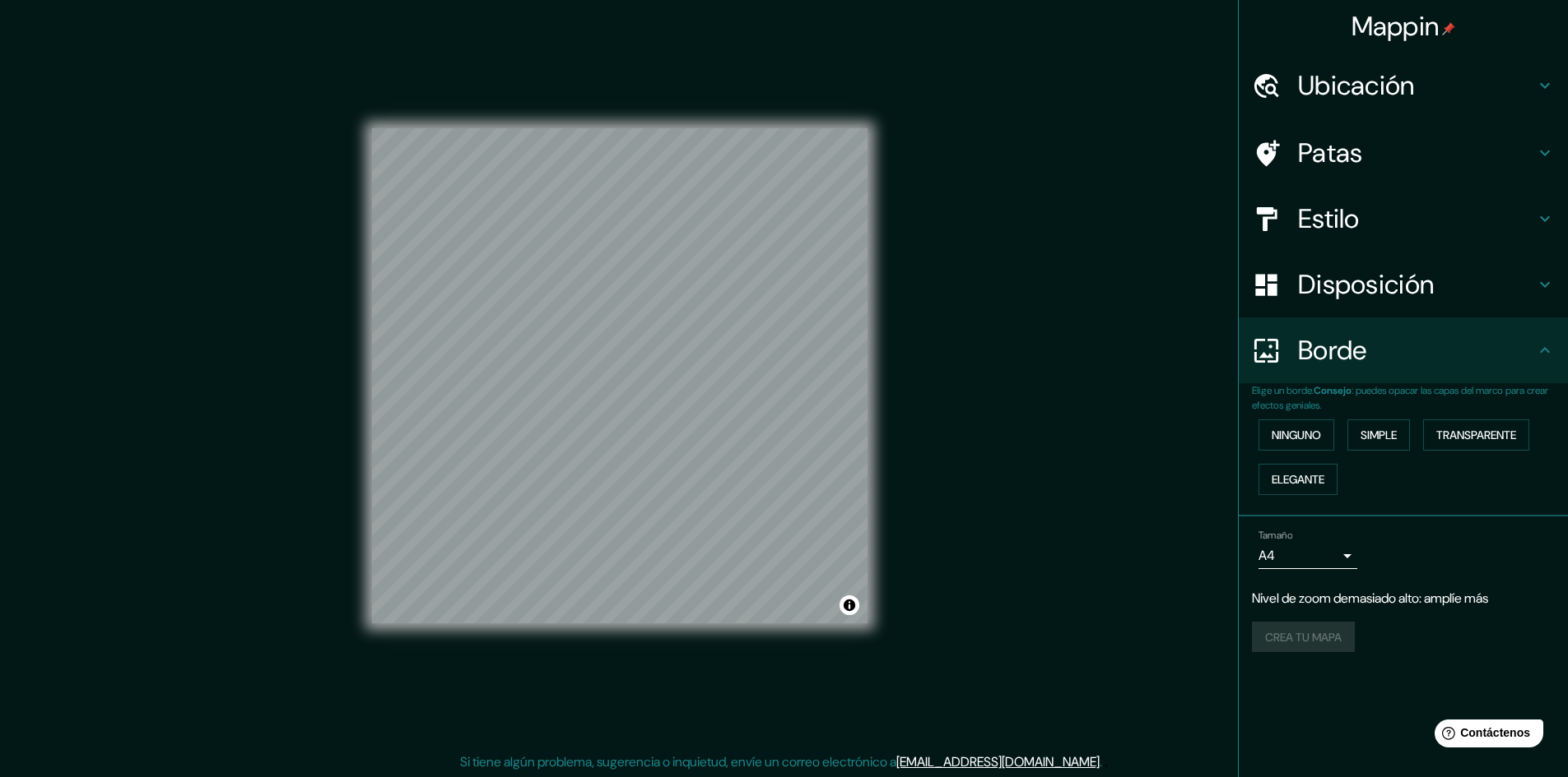
click at [1418, 366] on h4 "Borde" at bounding box center [1416, 350] width 237 height 33
click at [1373, 164] on h4 "Patas" at bounding box center [1416, 153] width 237 height 33
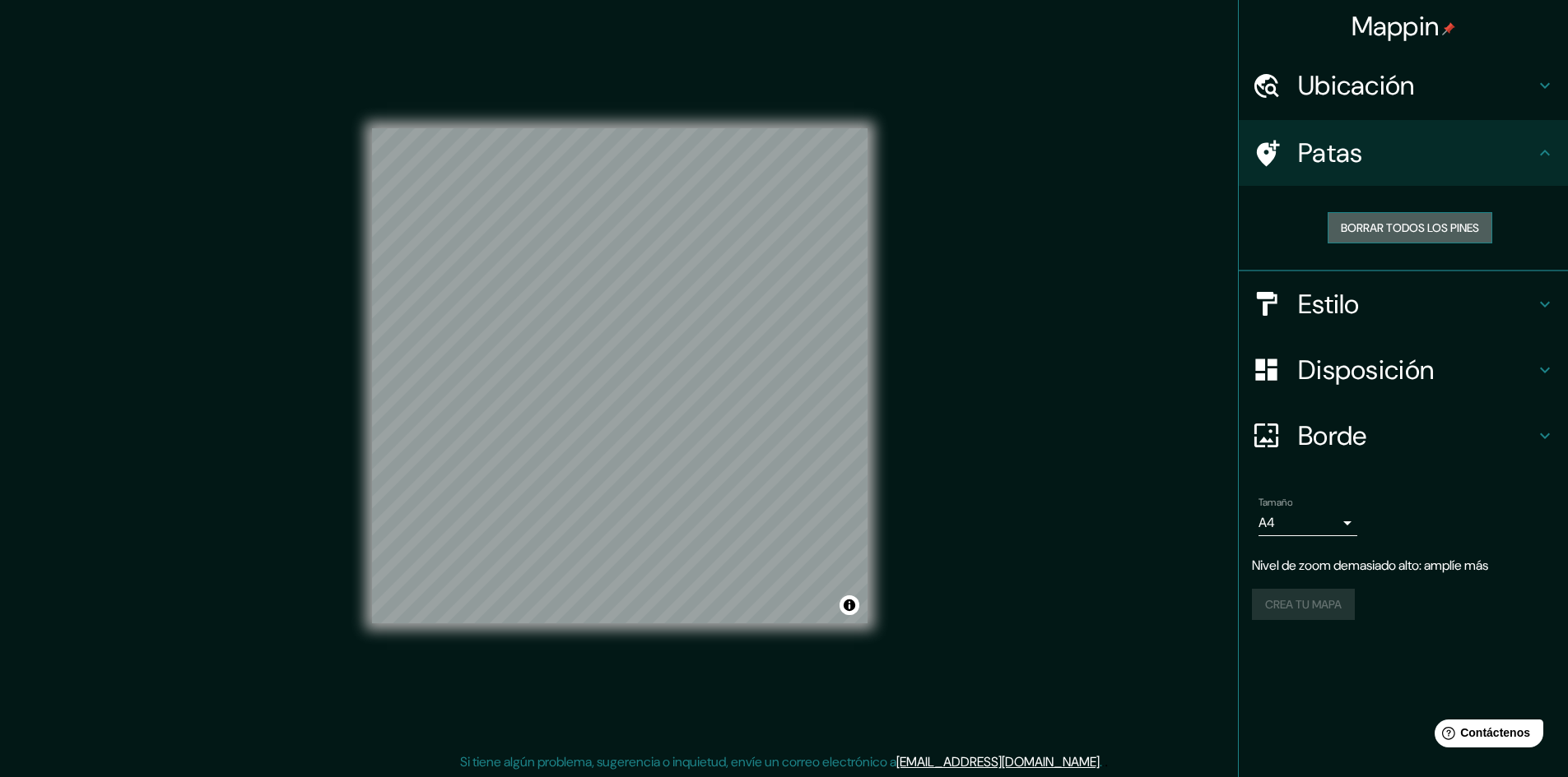
click at [1402, 236] on font "Borrar todos los pines" at bounding box center [1409, 228] width 138 height 21
click at [1477, 101] on h4 "Ubicación" at bounding box center [1416, 86] width 237 height 33
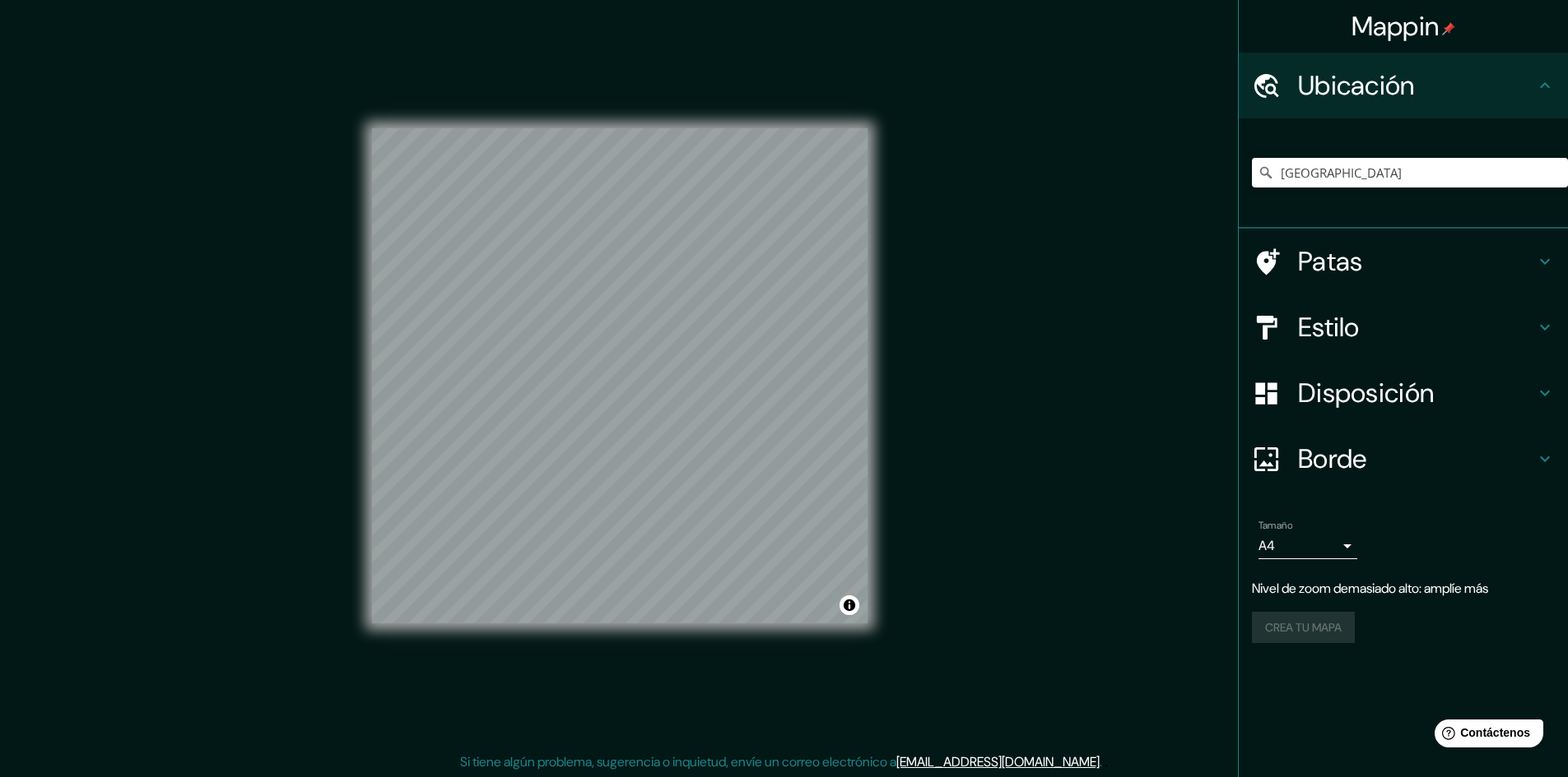
click at [1476, 100] on h4 "Ubicación" at bounding box center [1416, 86] width 237 height 33
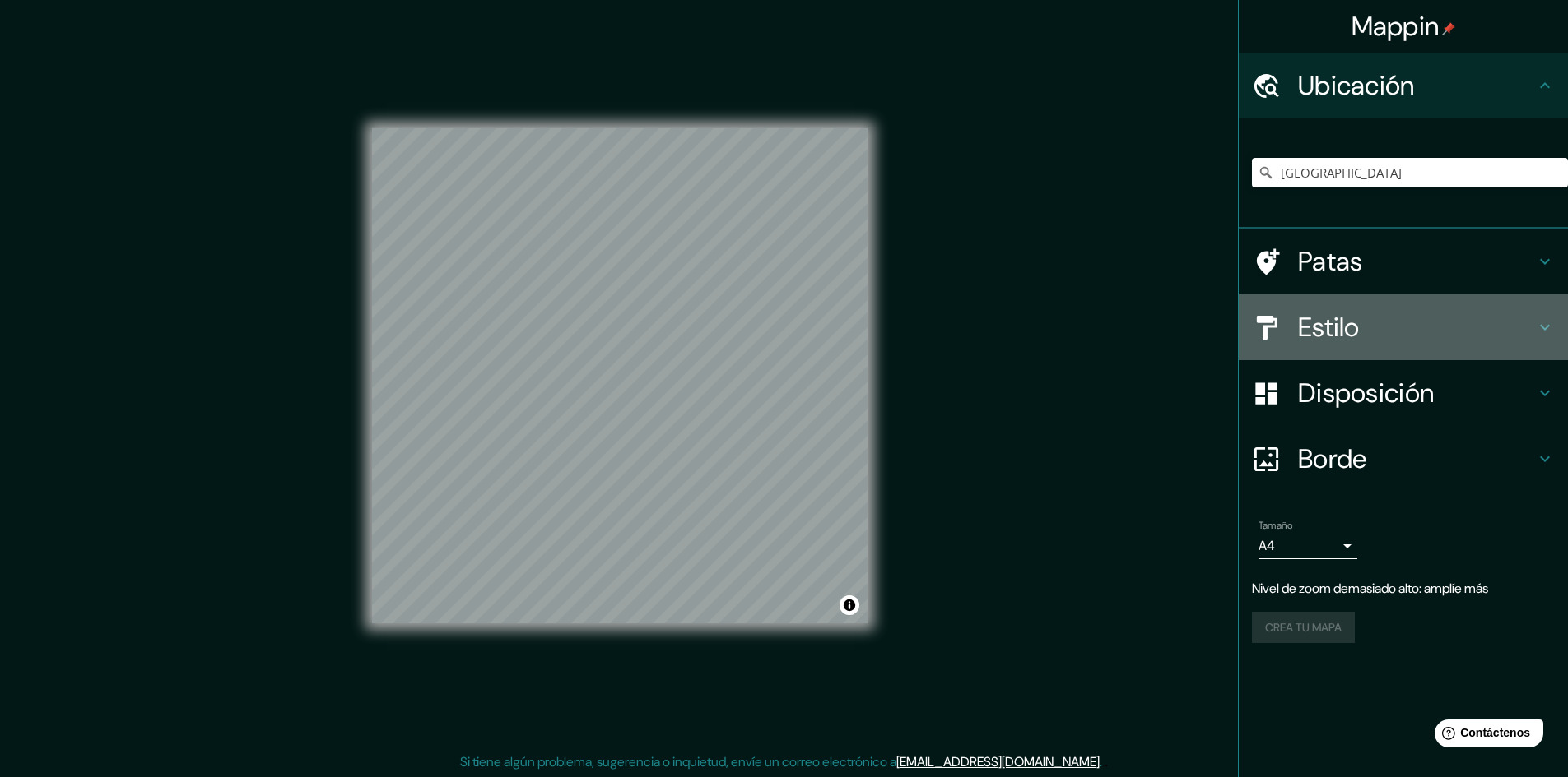
click at [1422, 324] on h4 "Estilo" at bounding box center [1416, 327] width 237 height 33
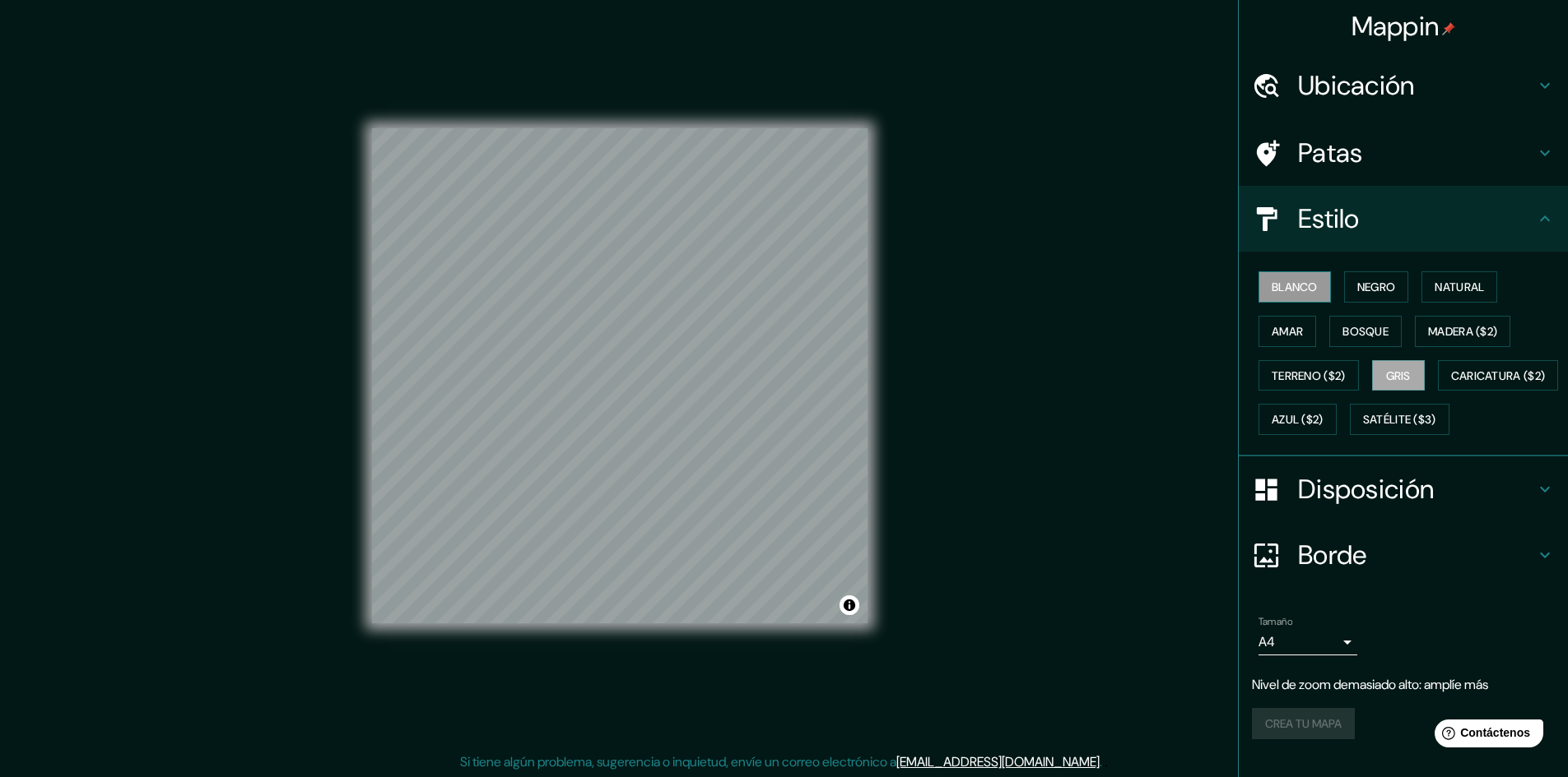
click at [1301, 279] on font "Blanco" at bounding box center [1295, 287] width 46 height 21
click at [1425, 284] on button "Natural" at bounding box center [1460, 287] width 76 height 31
click at [1301, 280] on font "Blanco" at bounding box center [1295, 287] width 46 height 15
click at [1373, 279] on font "Negro" at bounding box center [1376, 287] width 39 height 21
click at [1445, 284] on font "Natural" at bounding box center [1460, 287] width 50 height 15
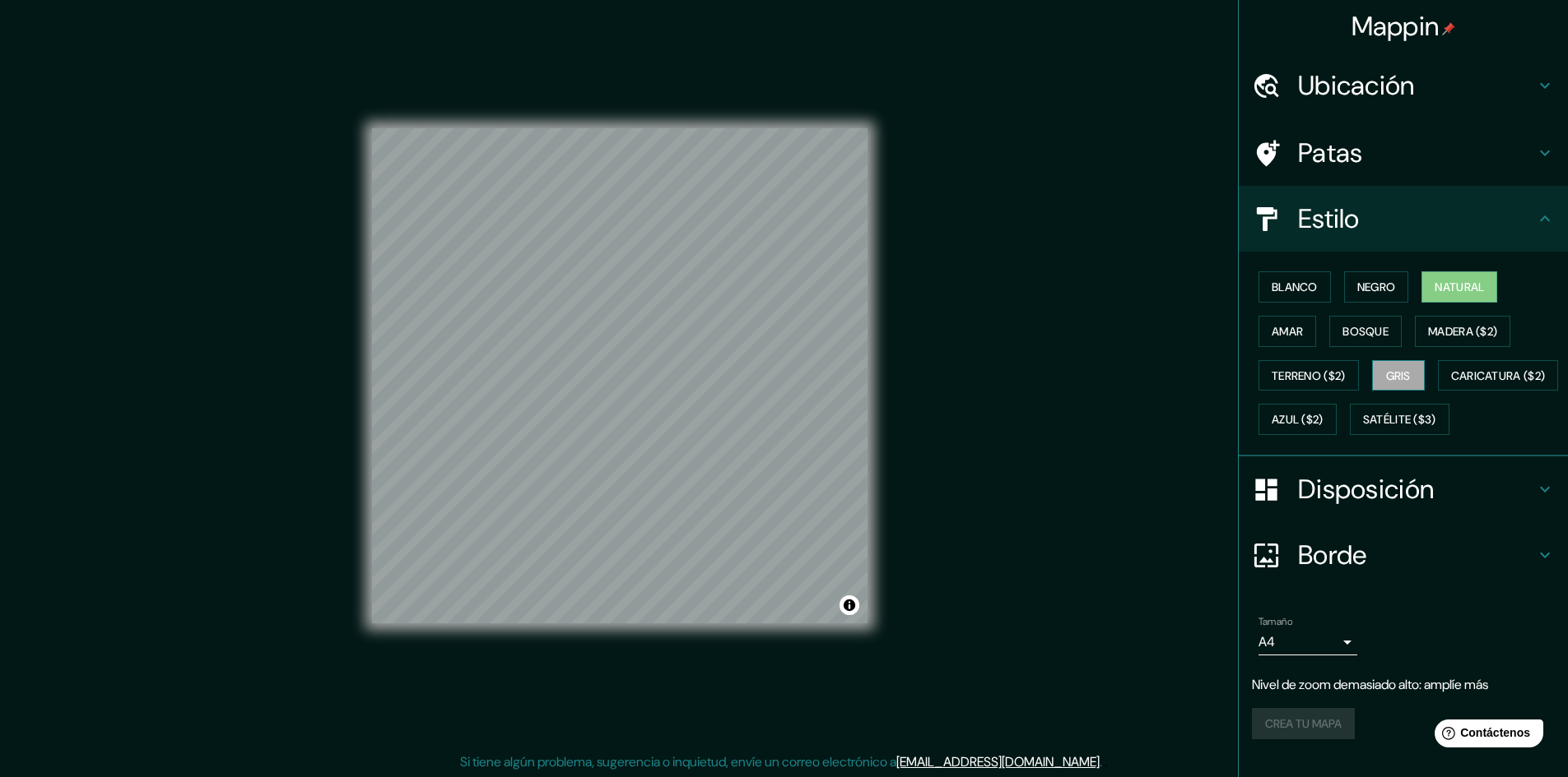
click at [1403, 370] on font "Gris" at bounding box center [1398, 376] width 25 height 15
click at [1435, 291] on font "Natural" at bounding box center [1460, 287] width 50 height 15
click at [1369, 336] on font "Bosque" at bounding box center [1365, 331] width 46 height 15
click at [1390, 367] on font "Gris" at bounding box center [1398, 376] width 25 height 21
click at [1382, 336] on button "Bosque" at bounding box center [1365, 331] width 73 height 31
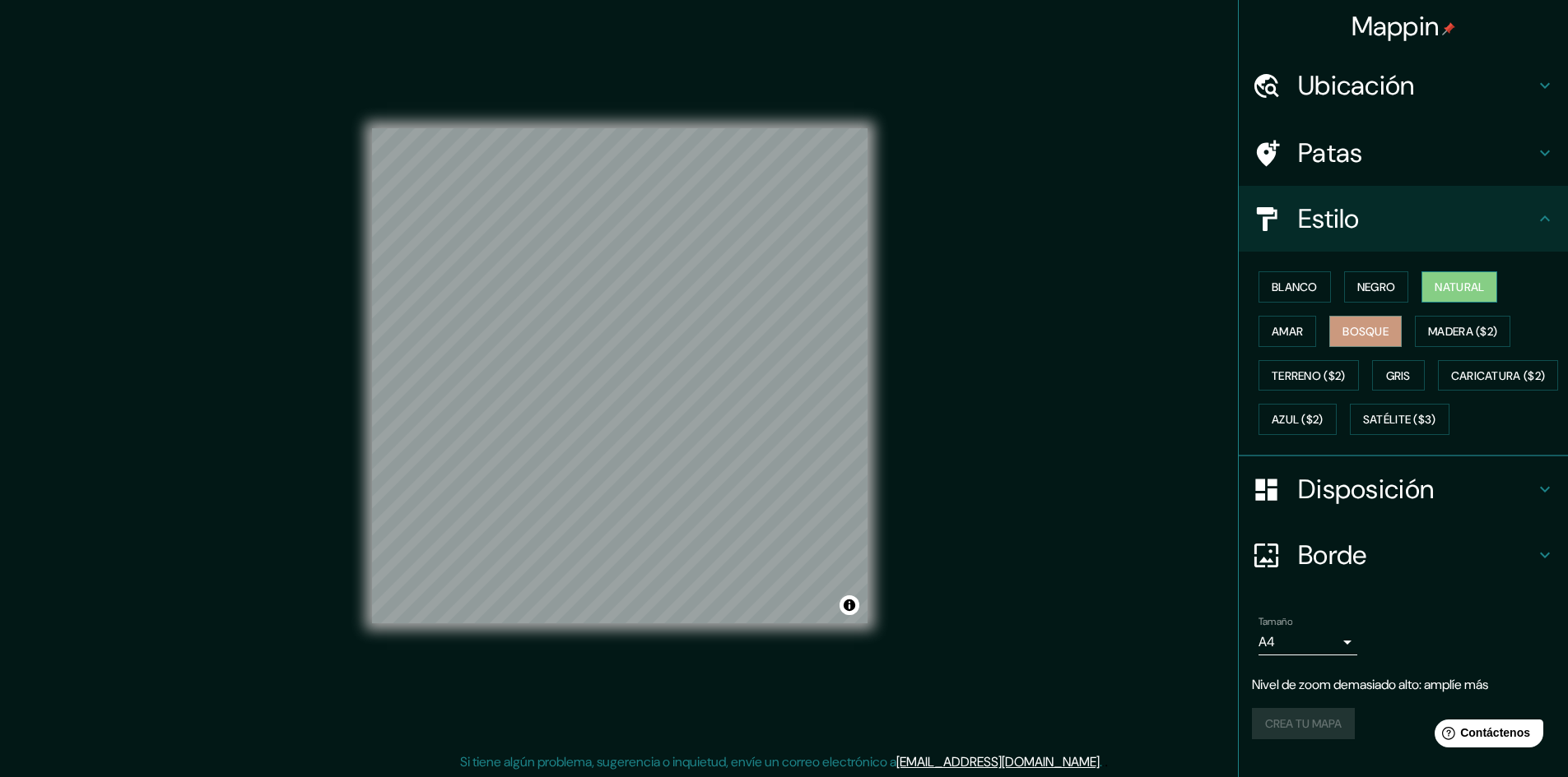
click at [1440, 297] on font "Natural" at bounding box center [1460, 287] width 50 height 21
click at [1360, 290] on font "Negro" at bounding box center [1376, 287] width 39 height 15
click at [1298, 282] on font "Blanco" at bounding box center [1295, 287] width 46 height 15
click at [1439, 285] on font "Natural" at bounding box center [1460, 287] width 50 height 15
click at [1363, 431] on font "Satélite ($3)" at bounding box center [1399, 420] width 74 height 21
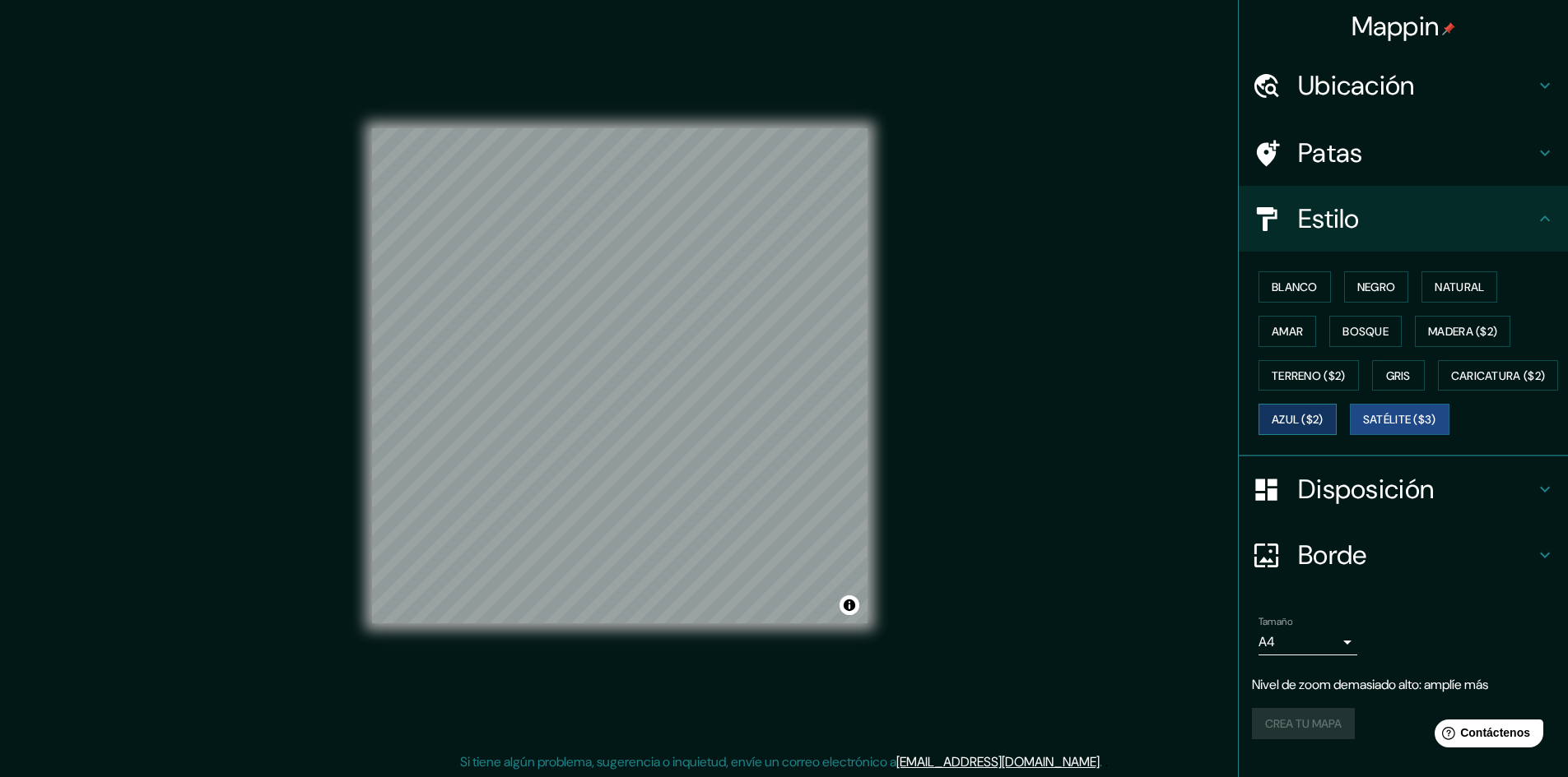
click at [1323, 419] on font "Azul ($2)" at bounding box center [1298, 421] width 52 height 15
click at [1438, 392] on button "Caricatura ($2)" at bounding box center [1499, 376] width 121 height 31
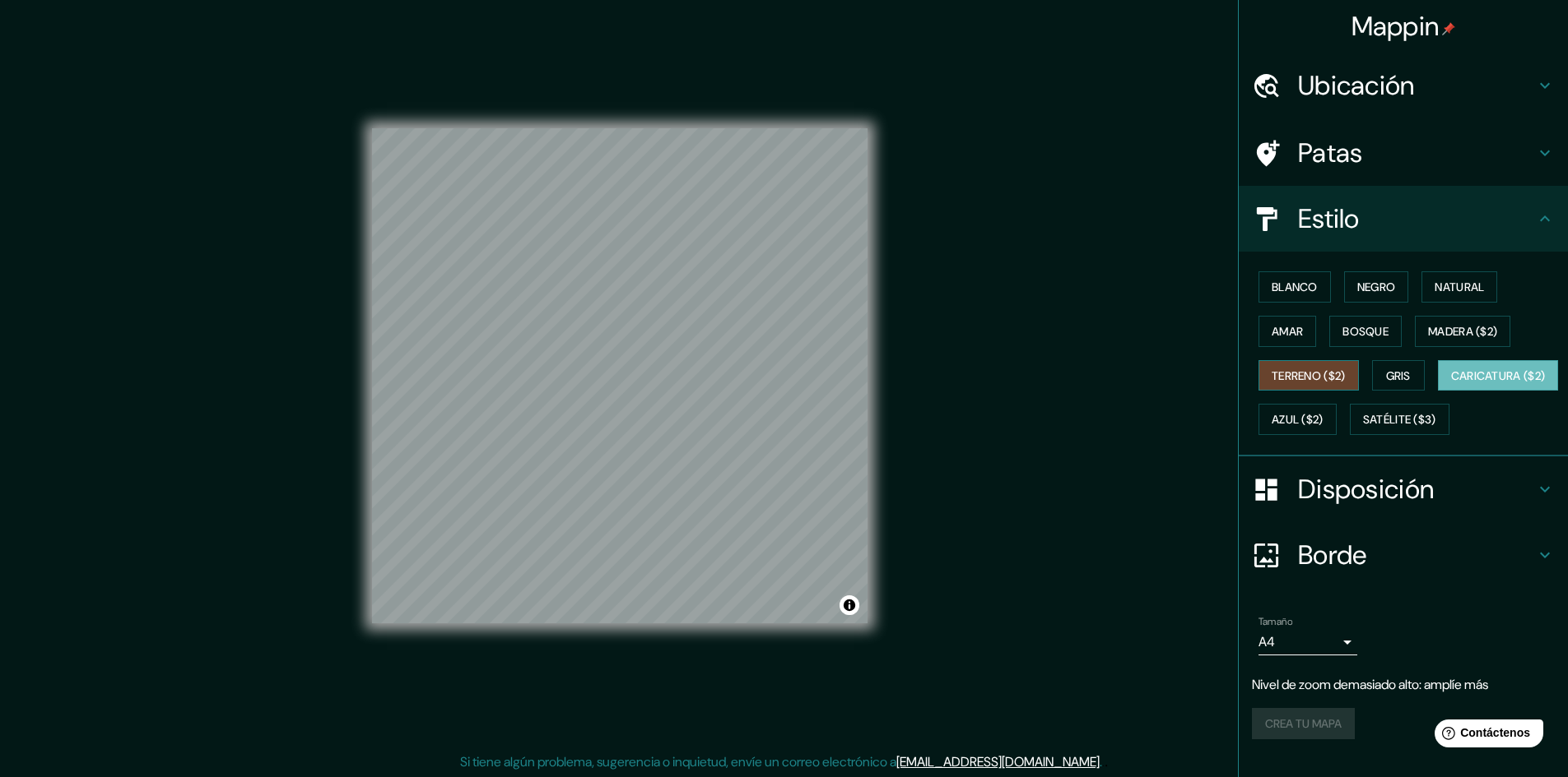
click at [1327, 380] on font "Terreno ($2)" at bounding box center [1309, 376] width 74 height 15
click at [1398, 369] on font "Gris" at bounding box center [1398, 376] width 25 height 15
click at [1368, 334] on font "Bosque" at bounding box center [1365, 331] width 46 height 15
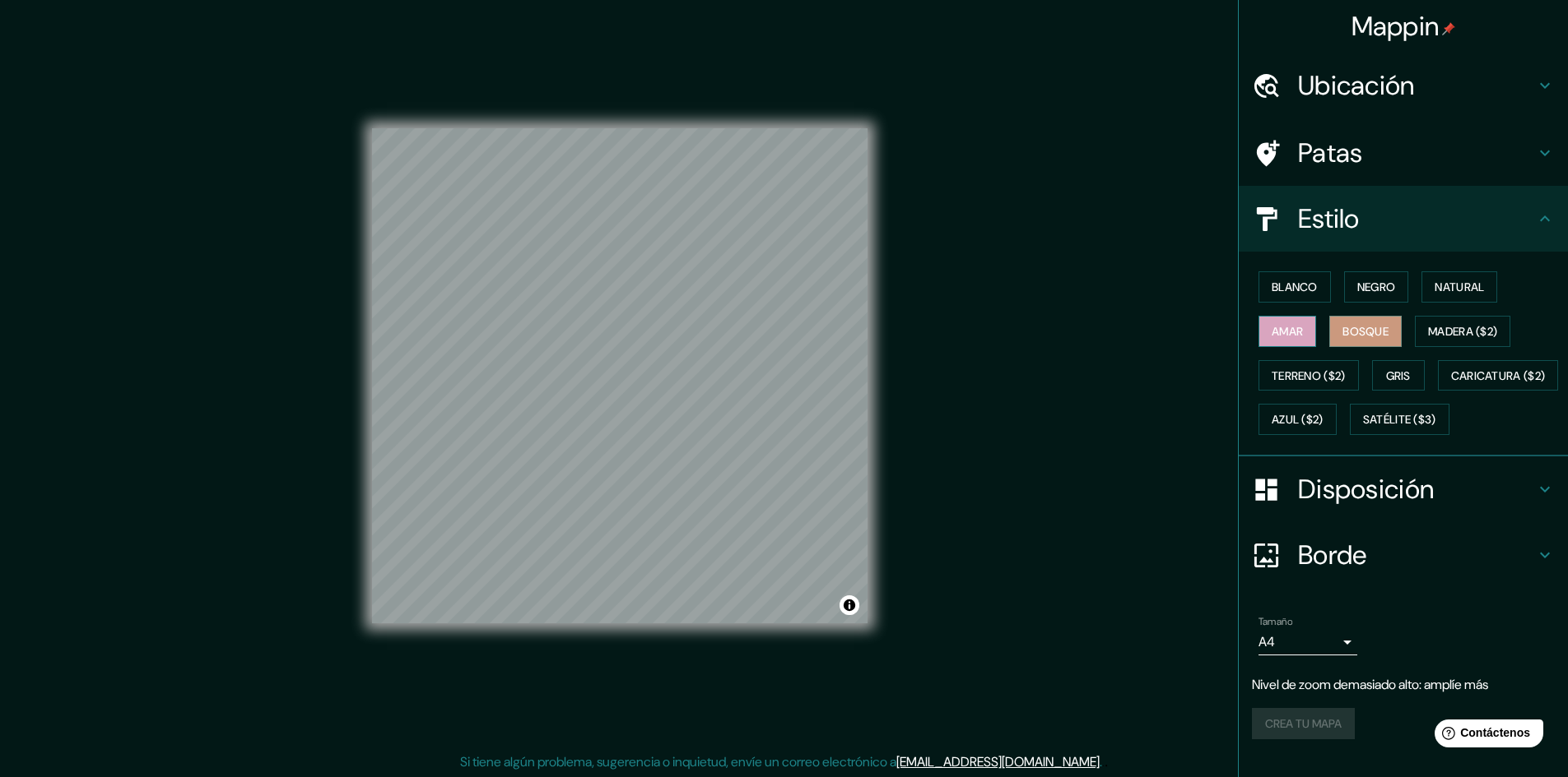
click at [1279, 321] on font "Amar" at bounding box center [1288, 331] width 31 height 21
click at [1435, 287] on font "Natural" at bounding box center [1460, 287] width 50 height 15
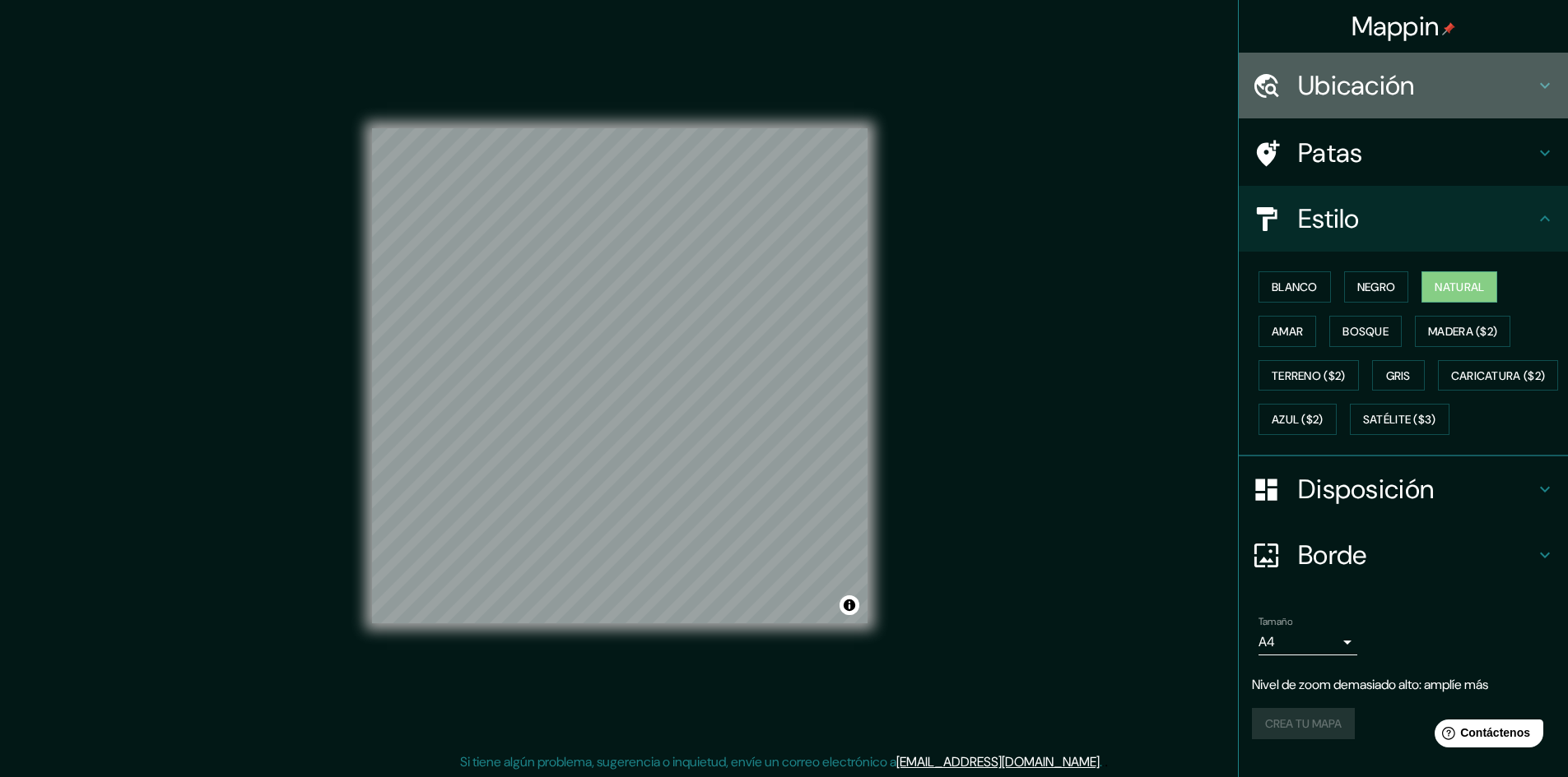
click at [1428, 87] on h4 "Ubicación" at bounding box center [1416, 86] width 237 height 33
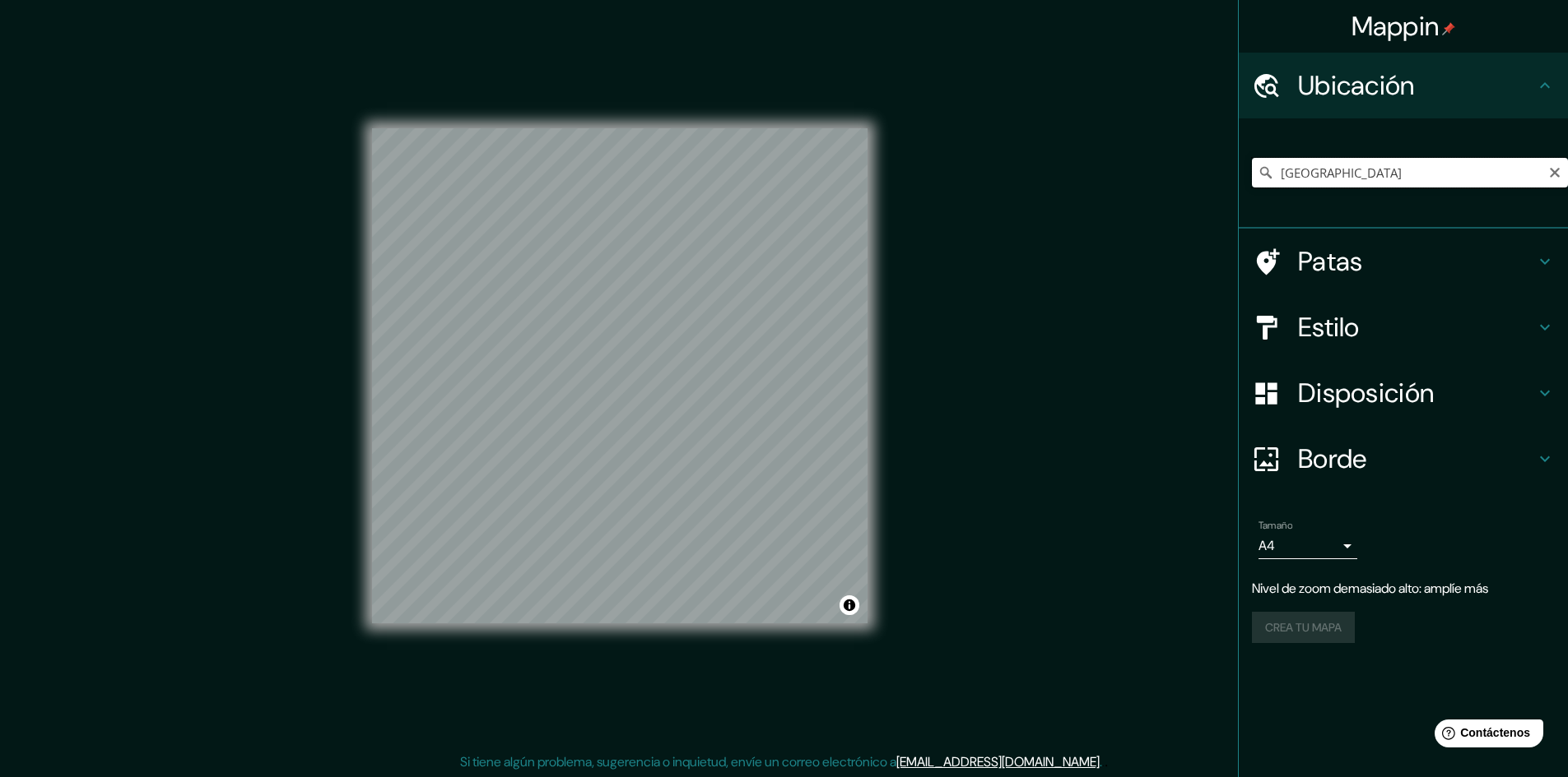
click at [1346, 173] on input "[GEOGRAPHIC_DATA]" at bounding box center [1410, 173] width 316 height 30
type textarea "r"
drag, startPoint x: 1347, startPoint y: 169, endPoint x: 1273, endPoint y: 171, distance: 74.0
click at [1273, 171] on div "[GEOGRAPHIC_DATA]" at bounding box center [1410, 173] width 316 height 30
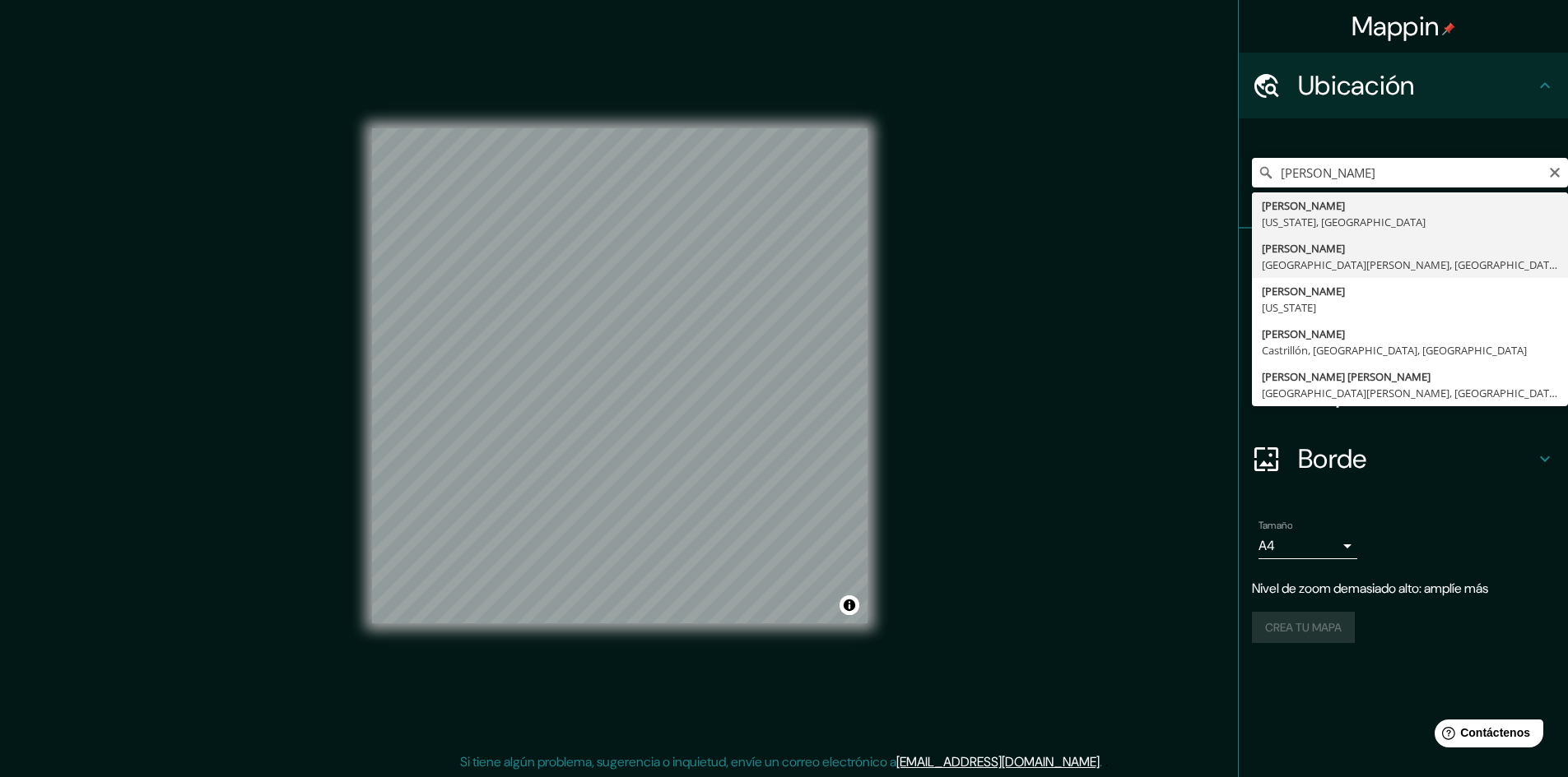
type input "[GEOGRAPHIC_DATA], [GEOGRAPHIC_DATA][PERSON_NAME], [GEOGRAPHIC_DATA]"
